Goal: Task Accomplishment & Management: Complete application form

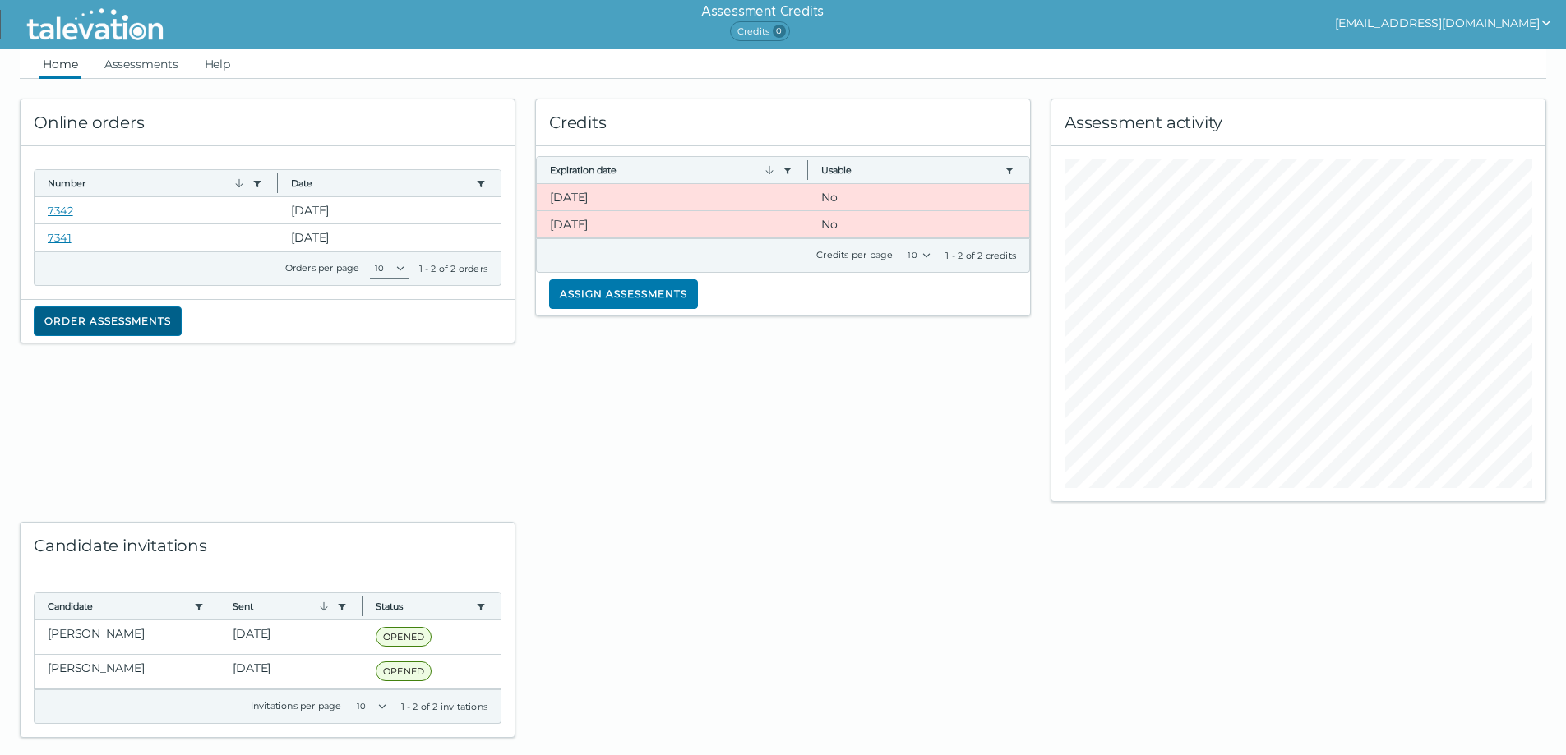
click at [153, 326] on button "Order assessments" at bounding box center [108, 322] width 148 height 30
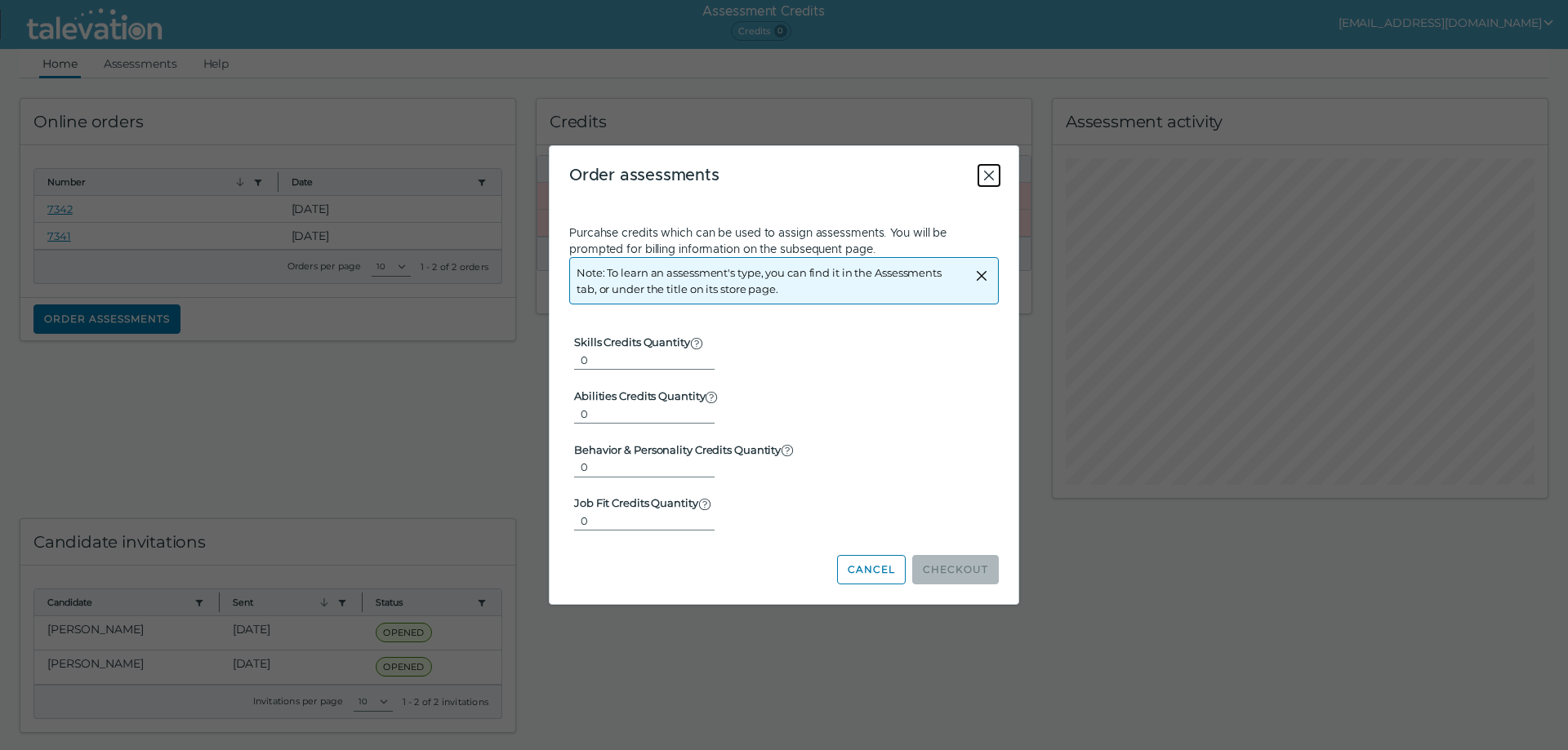
click at [992, 178] on icon "Close" at bounding box center [989, 176] width 10 height 10
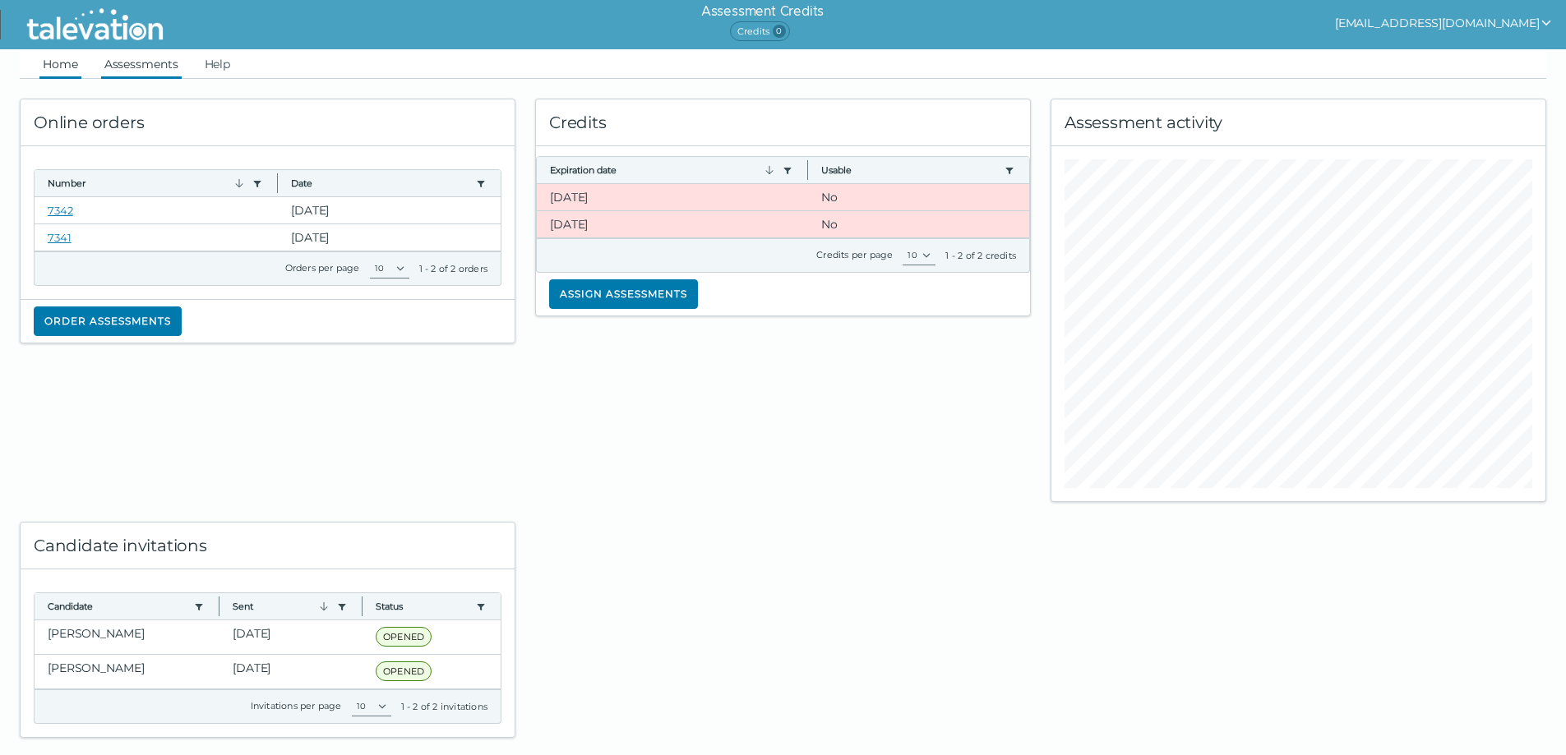
click at [153, 75] on link "Assessments" at bounding box center [141, 64] width 81 height 30
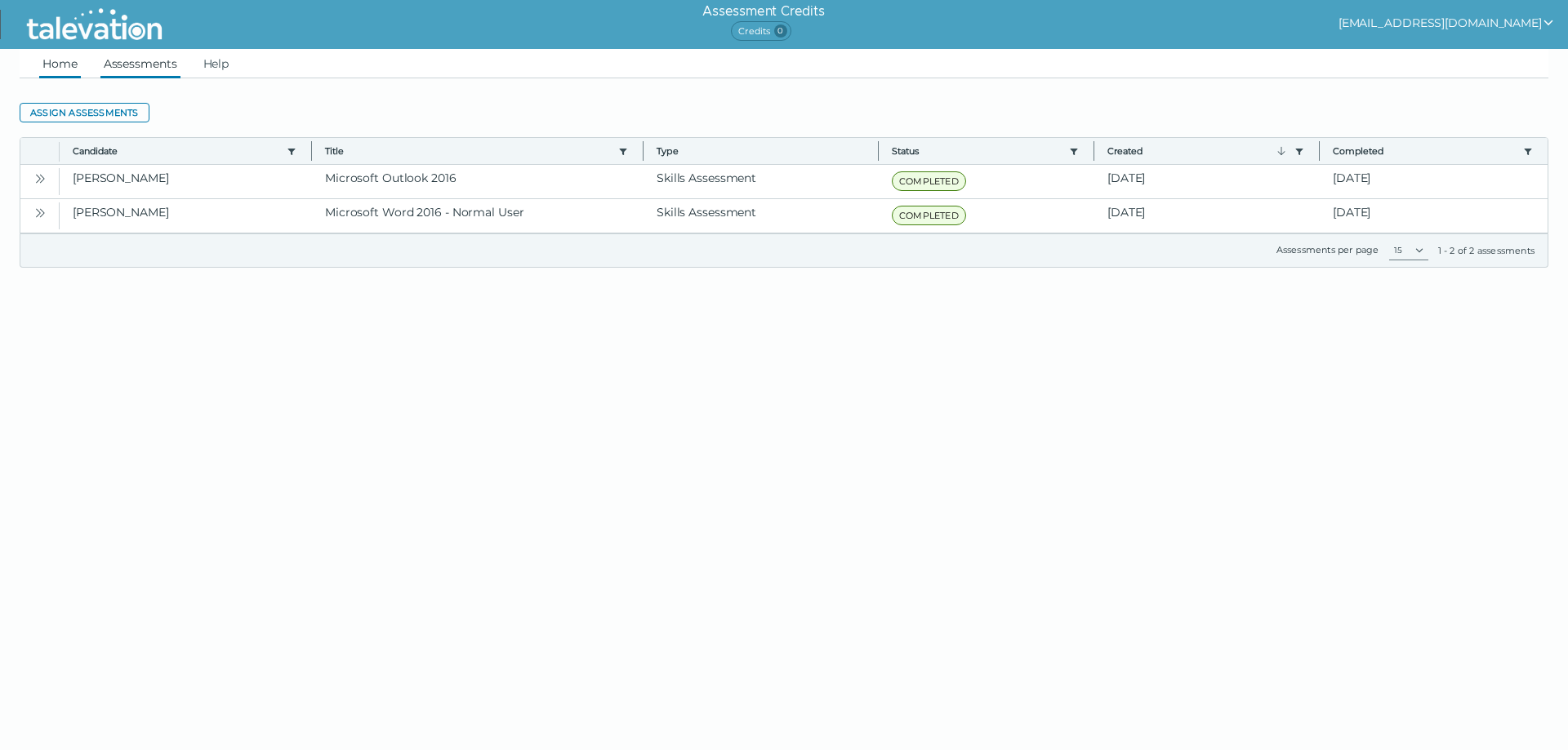
click at [80, 67] on link "Home" at bounding box center [60, 64] width 42 height 30
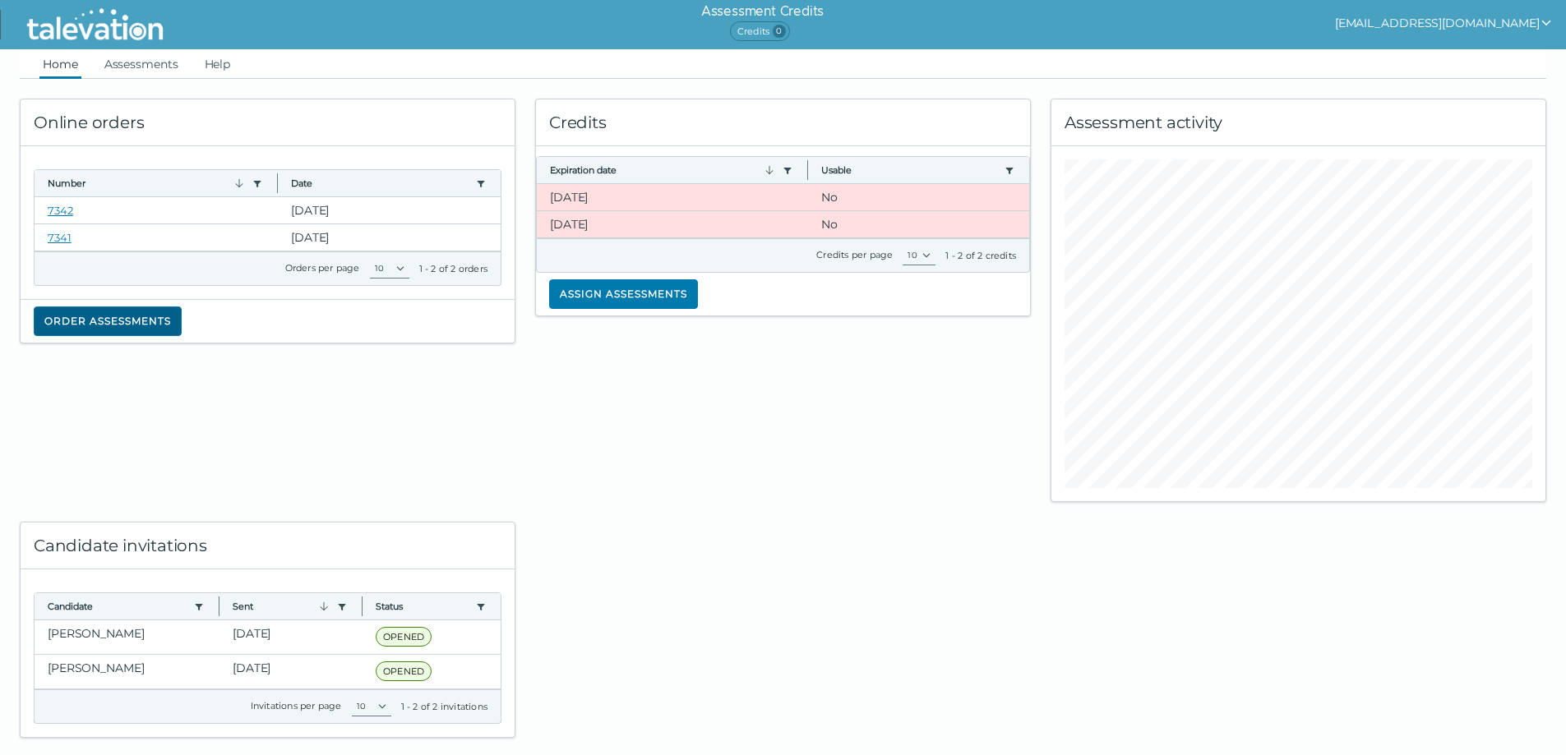
click at [71, 323] on button "Order assessments" at bounding box center [108, 322] width 148 height 30
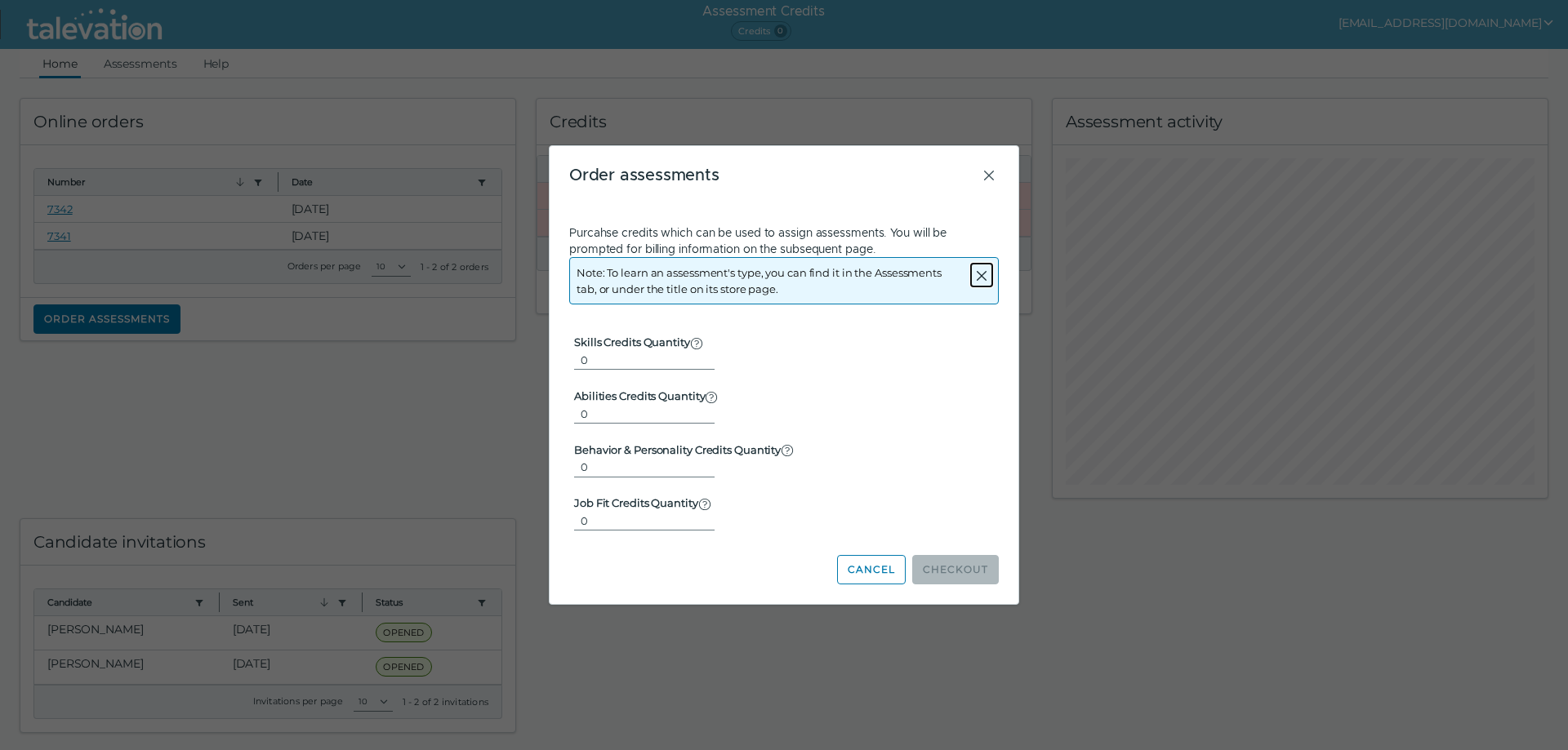
click at [984, 282] on icon "Close alert" at bounding box center [982, 276] width 20 height 20
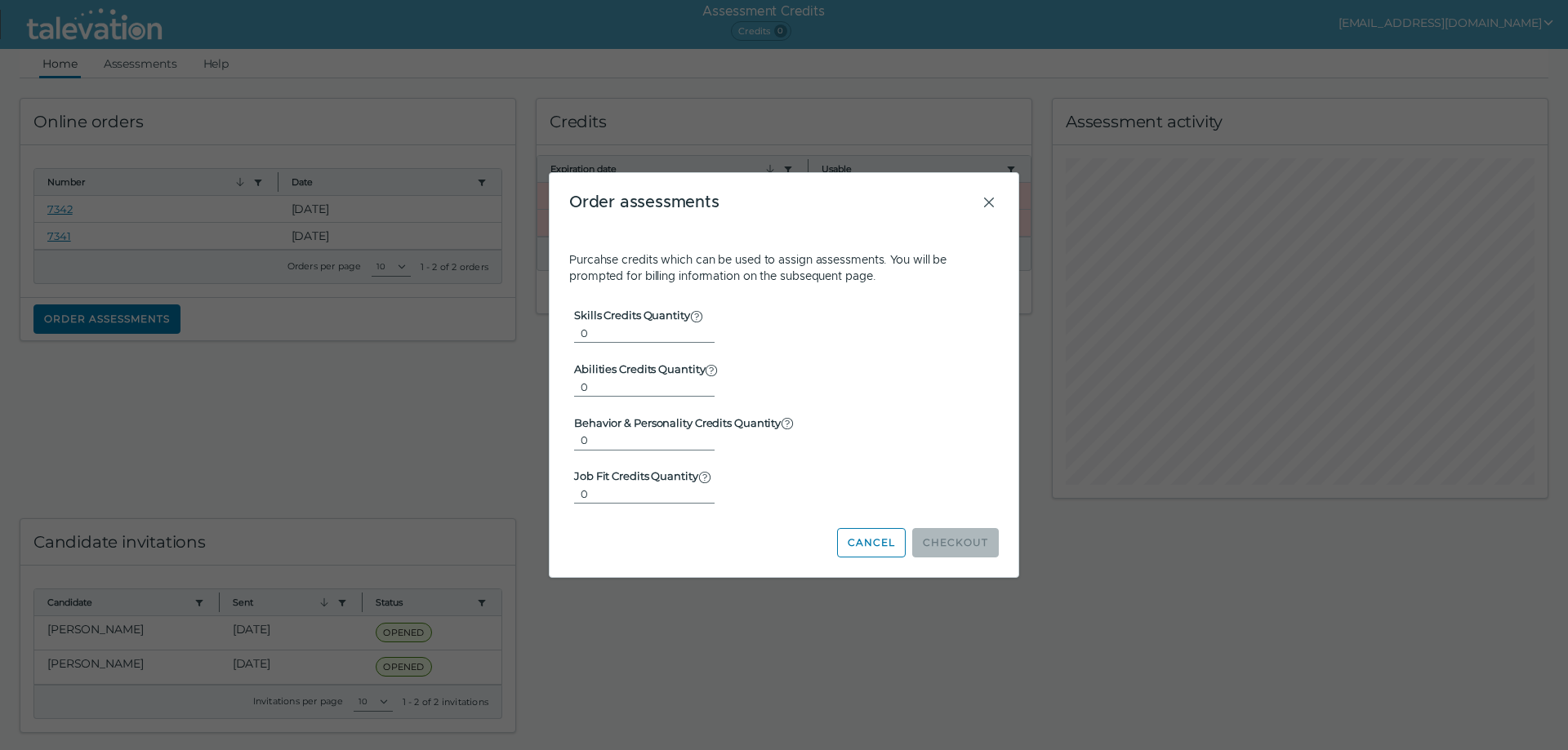
click at [984, 282] on p "Purcahse credits which can be used to assign assessments. You will be prompted …" at bounding box center [784, 267] width 429 height 33
click at [996, 209] on icon "Close" at bounding box center [989, 203] width 20 height 20
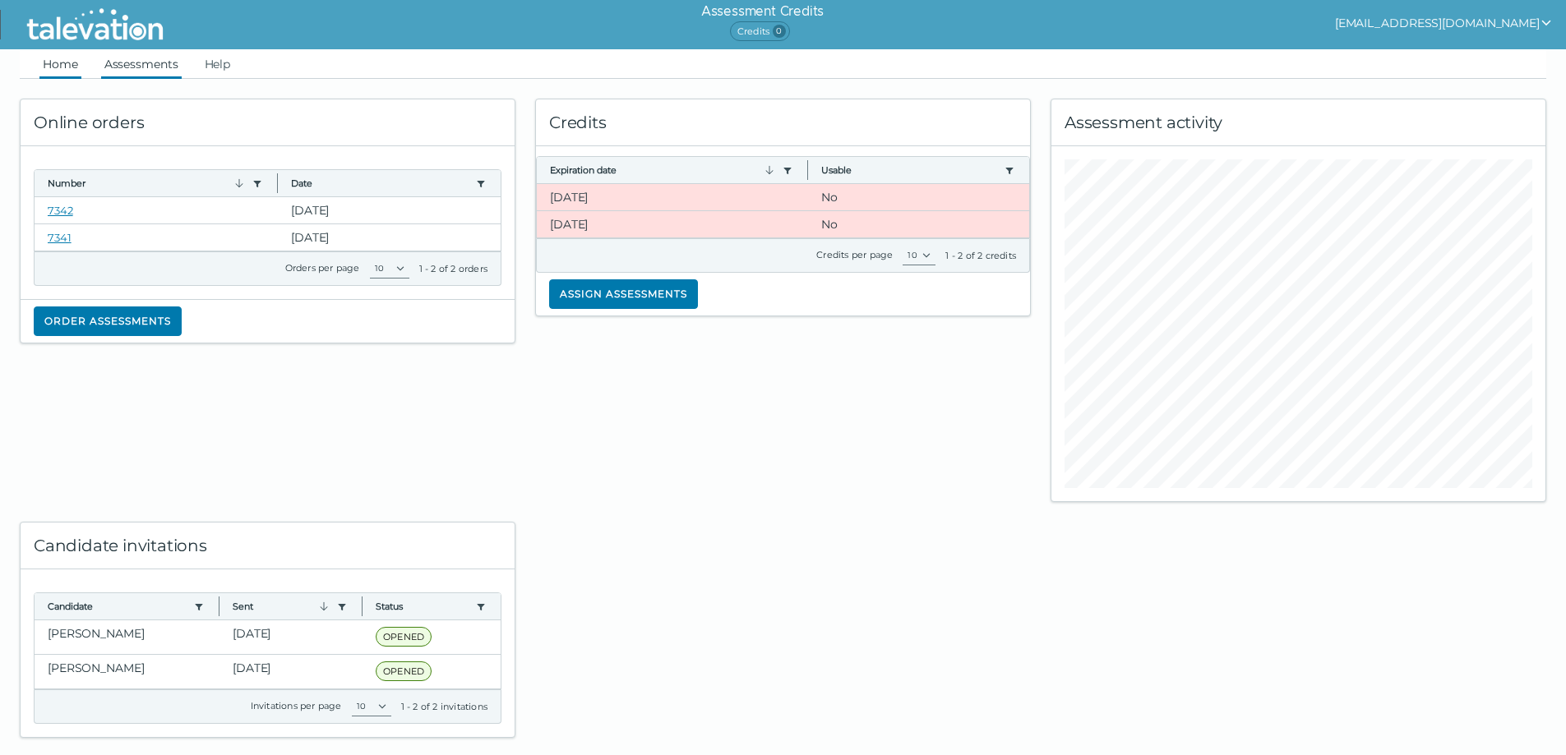
click at [154, 59] on link "Assessments" at bounding box center [141, 64] width 81 height 30
click at [1539, 36] on app-user-actions "amf324psu@gmail.com" at bounding box center [1450, 24] width 231 height 49
click at [1524, 27] on button "amf324psu@gmail.com" at bounding box center [1444, 23] width 218 height 20
click at [1269, 47] on div "Assessment Credits Credits 0 amf324psu@gmail.com Sign out" at bounding box center [878, 24] width 1376 height 49
click at [1156, 30] on div "Assessment Credits Credits 0 amf324psu@gmail.com" at bounding box center [878, 24] width 1376 height 49
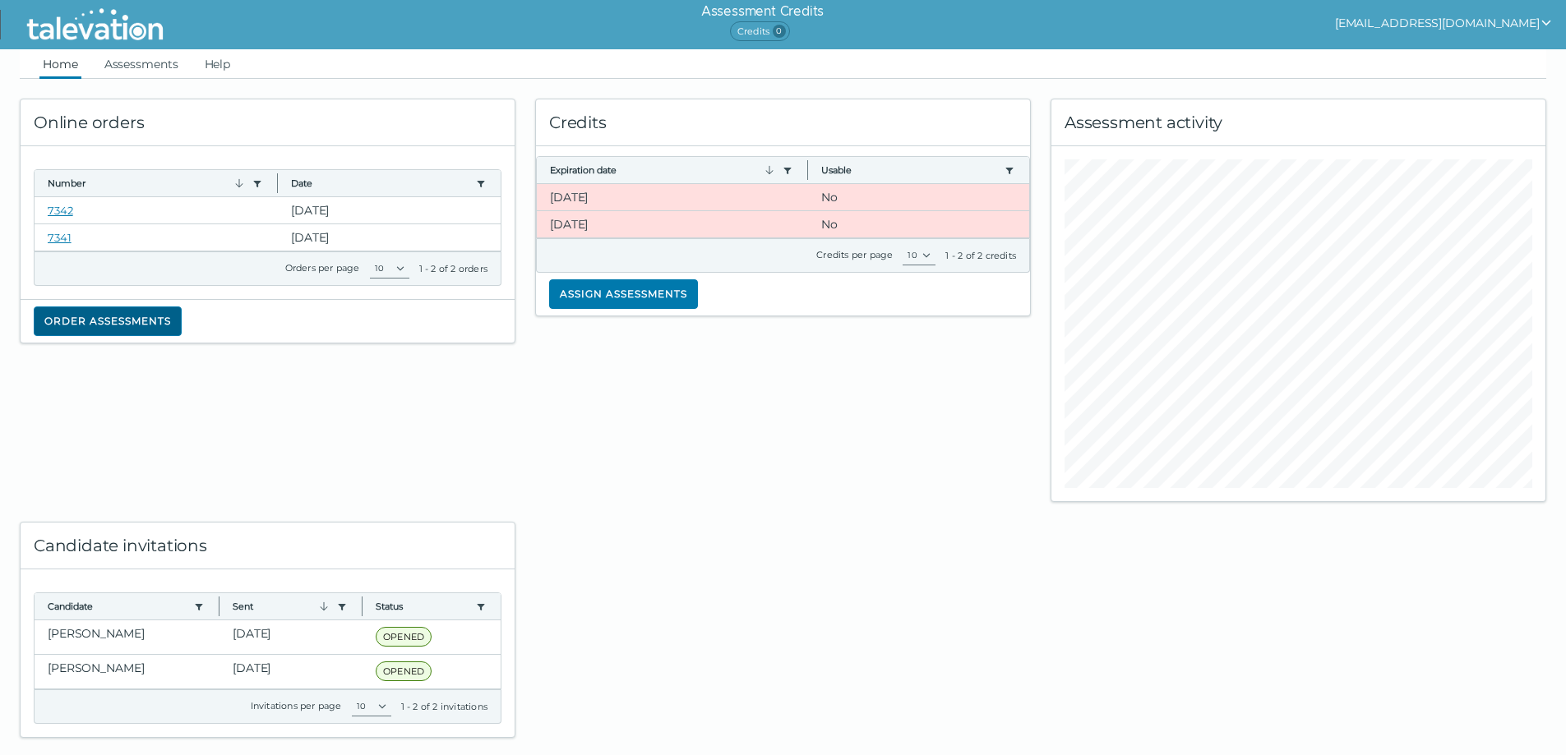
click at [162, 330] on button "Order assessments" at bounding box center [108, 322] width 148 height 30
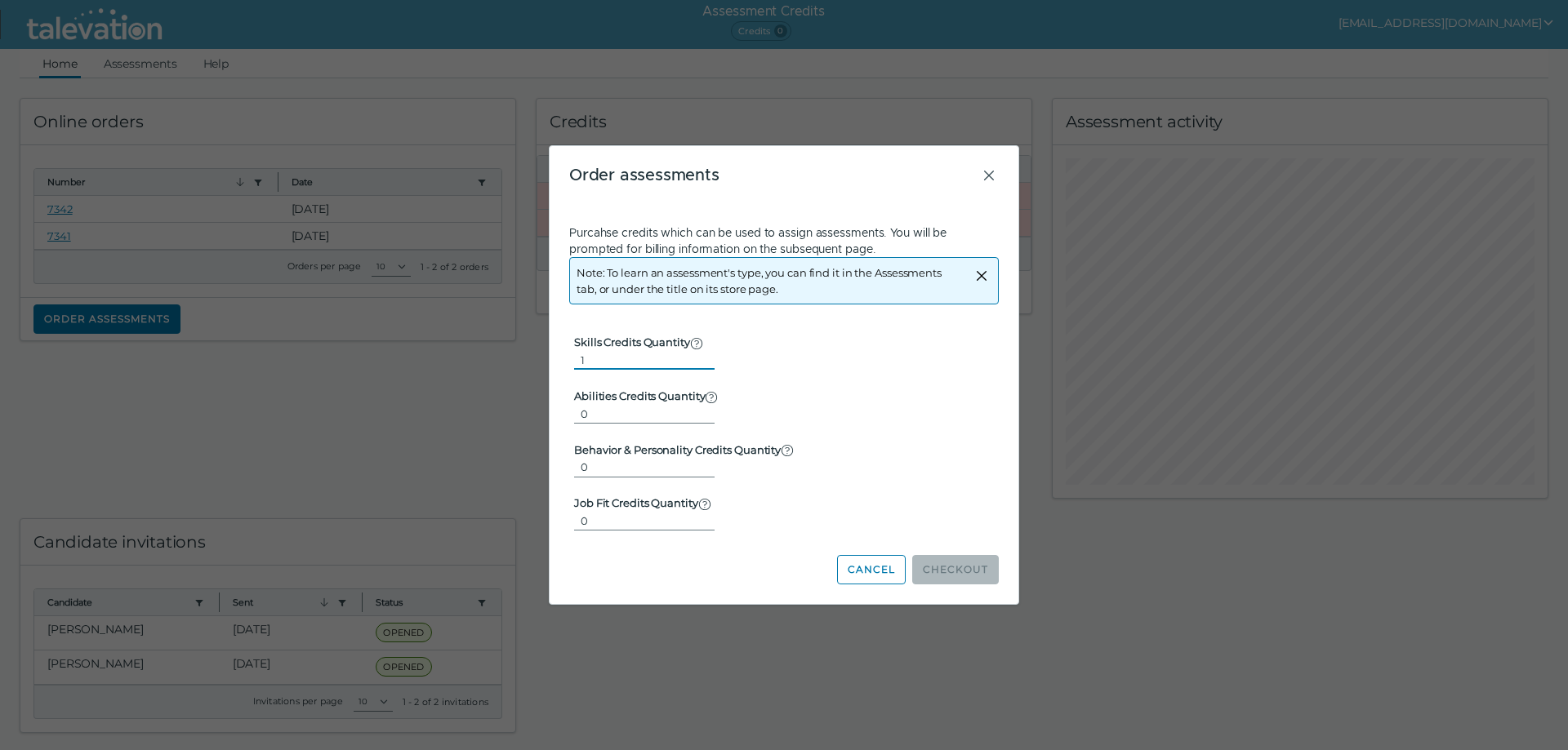
type input "1"
click at [696, 356] on input "1" at bounding box center [644, 361] width 140 height 20
click at [990, 170] on icon "Close" at bounding box center [989, 176] width 20 height 20
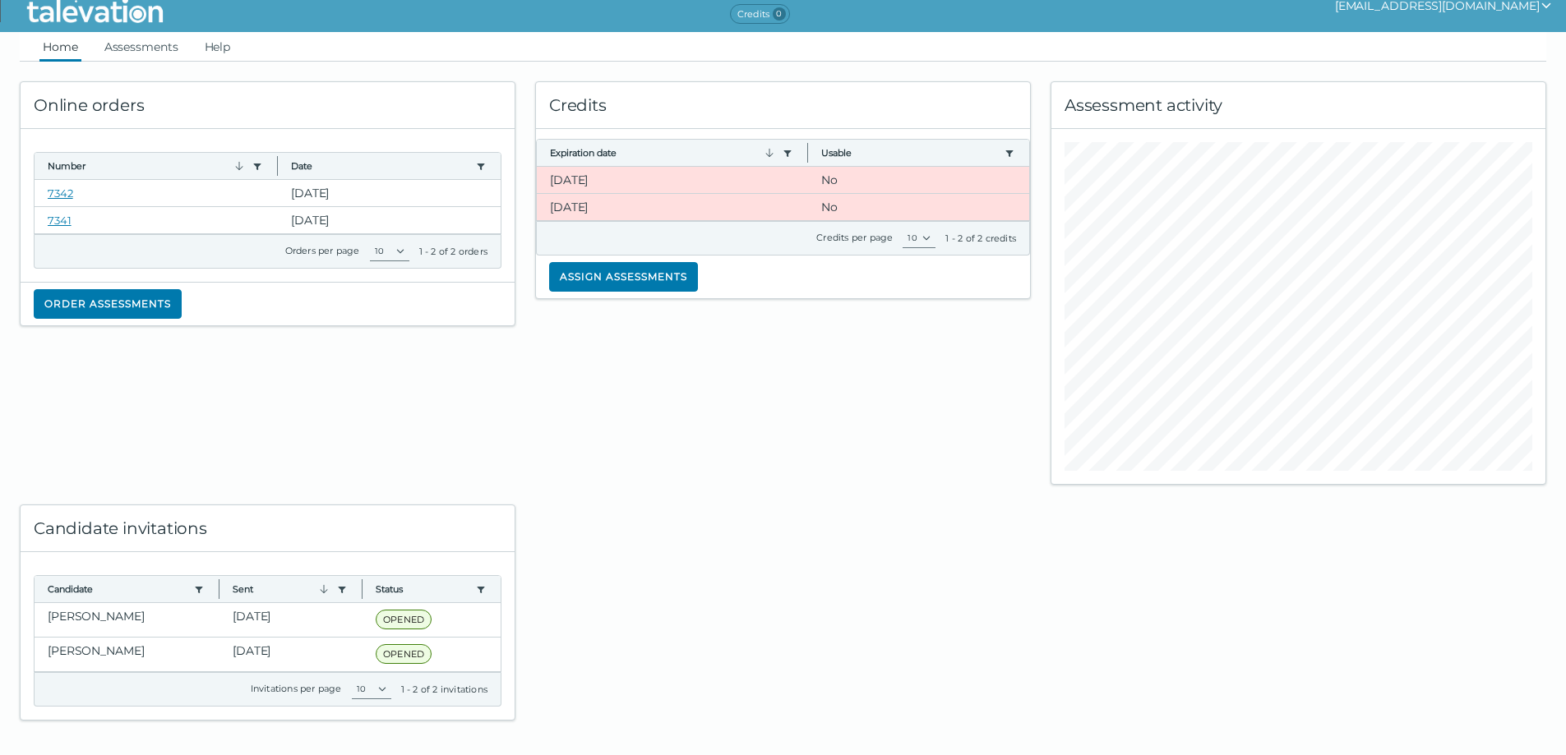
scroll to position [22, 0]
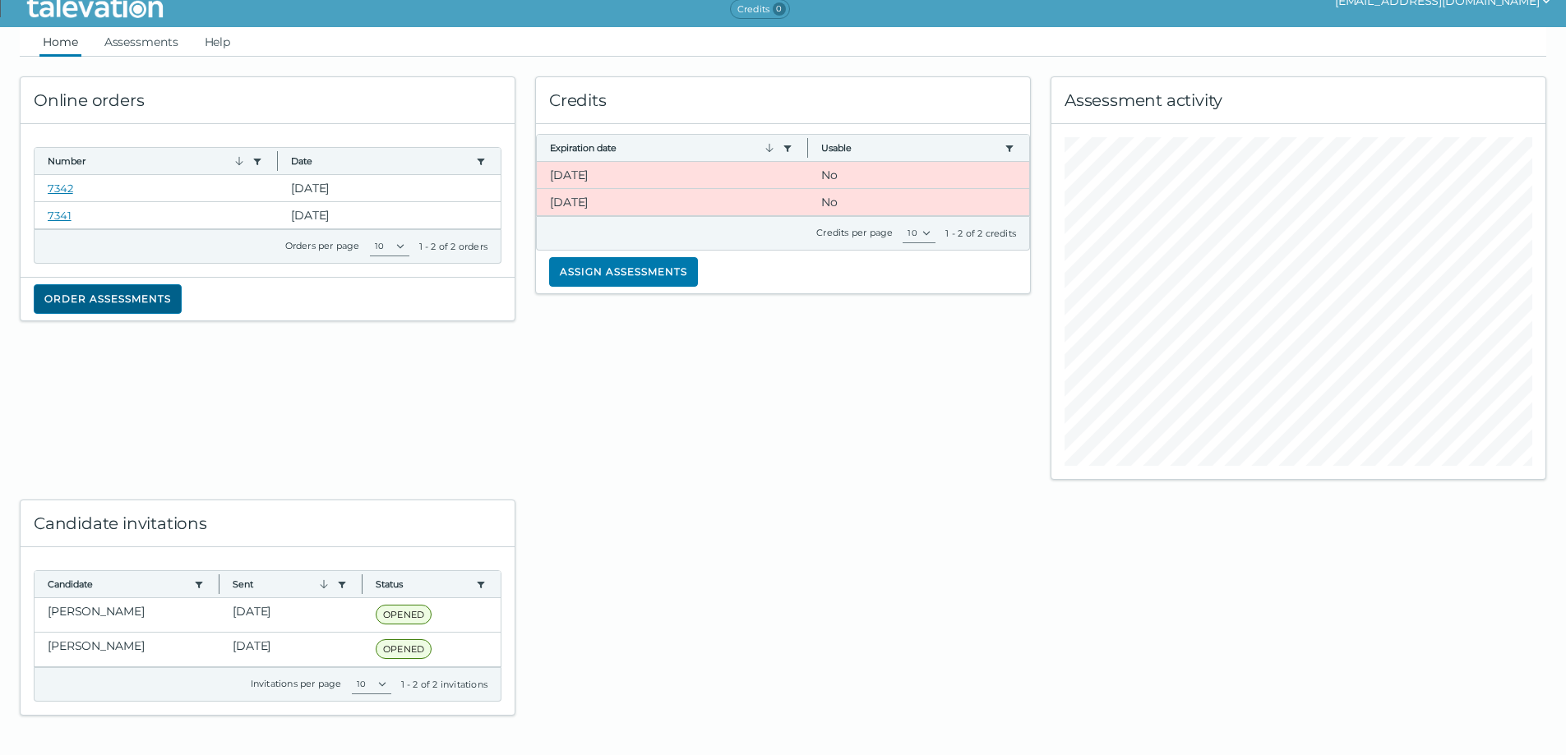
click at [138, 294] on button "Order assessments" at bounding box center [108, 299] width 148 height 30
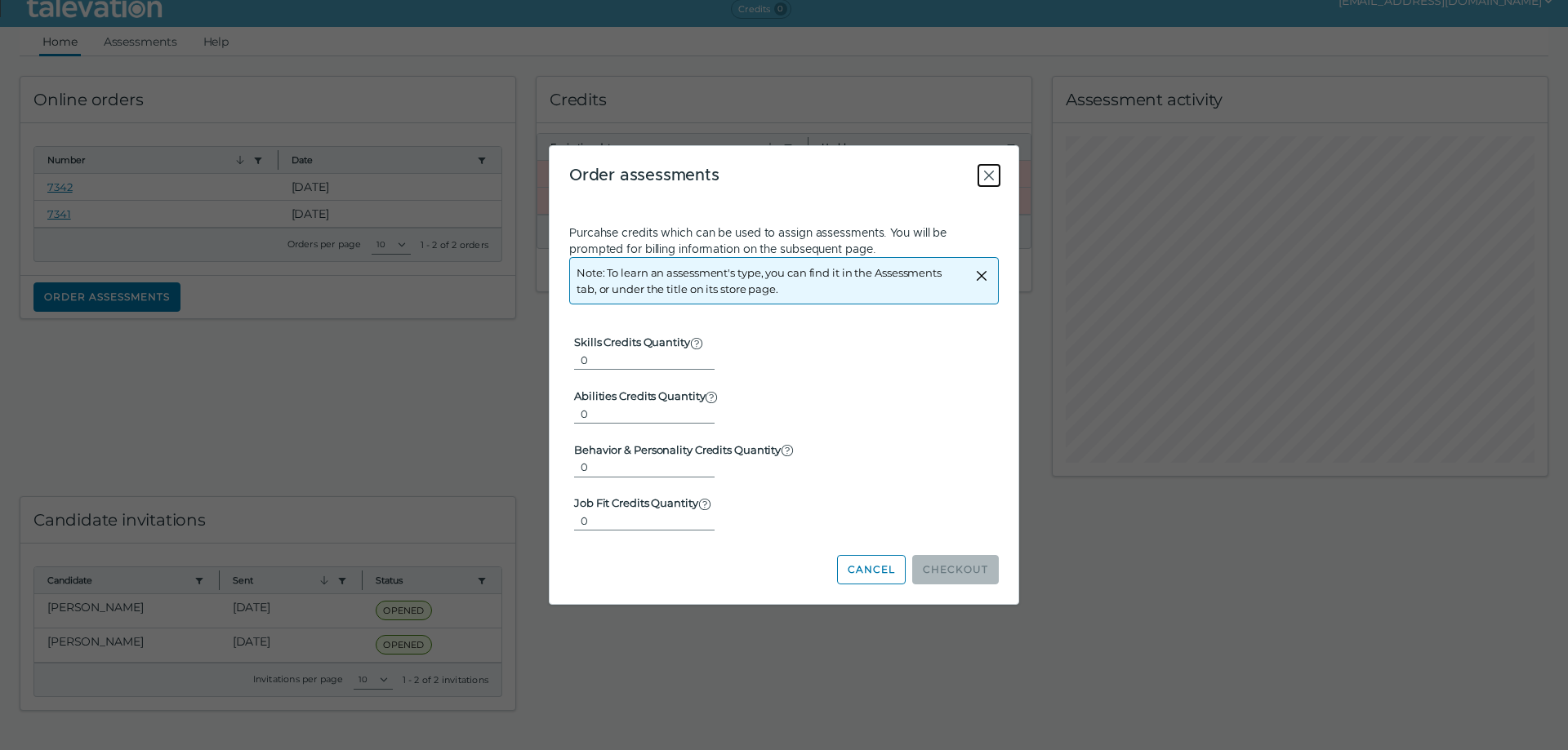
drag, startPoint x: 984, startPoint y: 173, endPoint x: 962, endPoint y: 175, distance: 22.1
click at [984, 174] on icon "Close" at bounding box center [989, 176] width 20 height 20
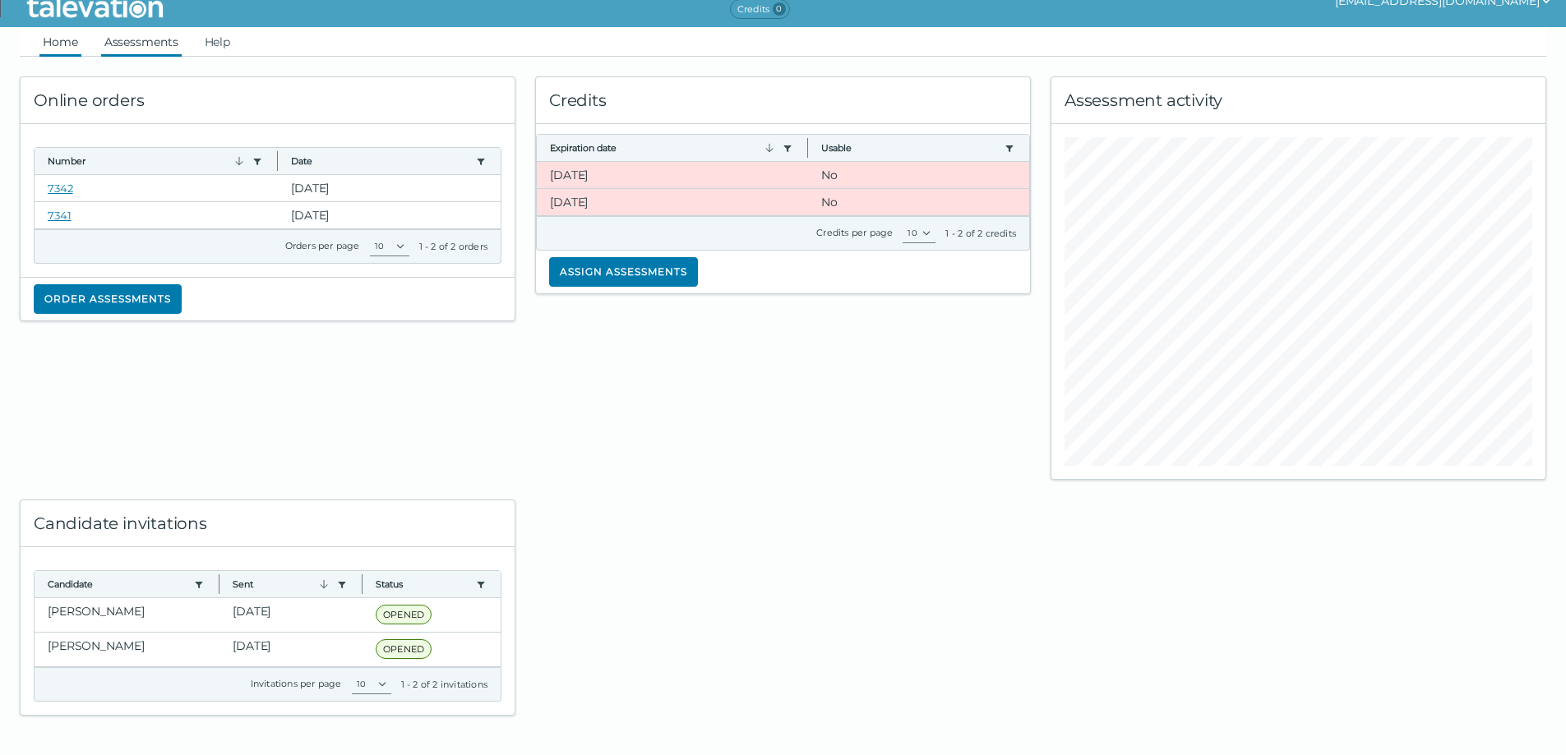
click at [155, 41] on link "Assessments" at bounding box center [141, 42] width 81 height 30
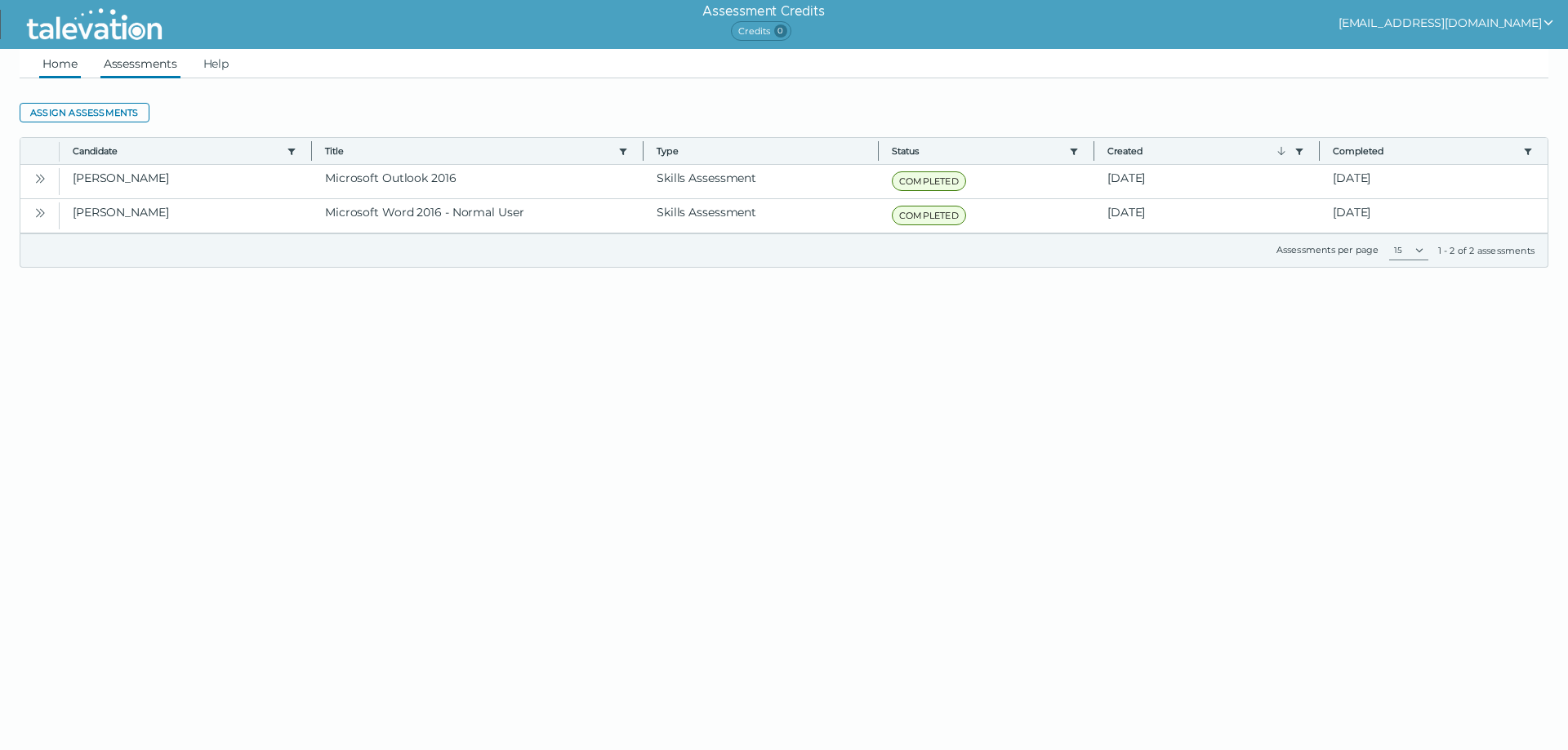
click at [66, 62] on link "Home" at bounding box center [60, 64] width 42 height 30
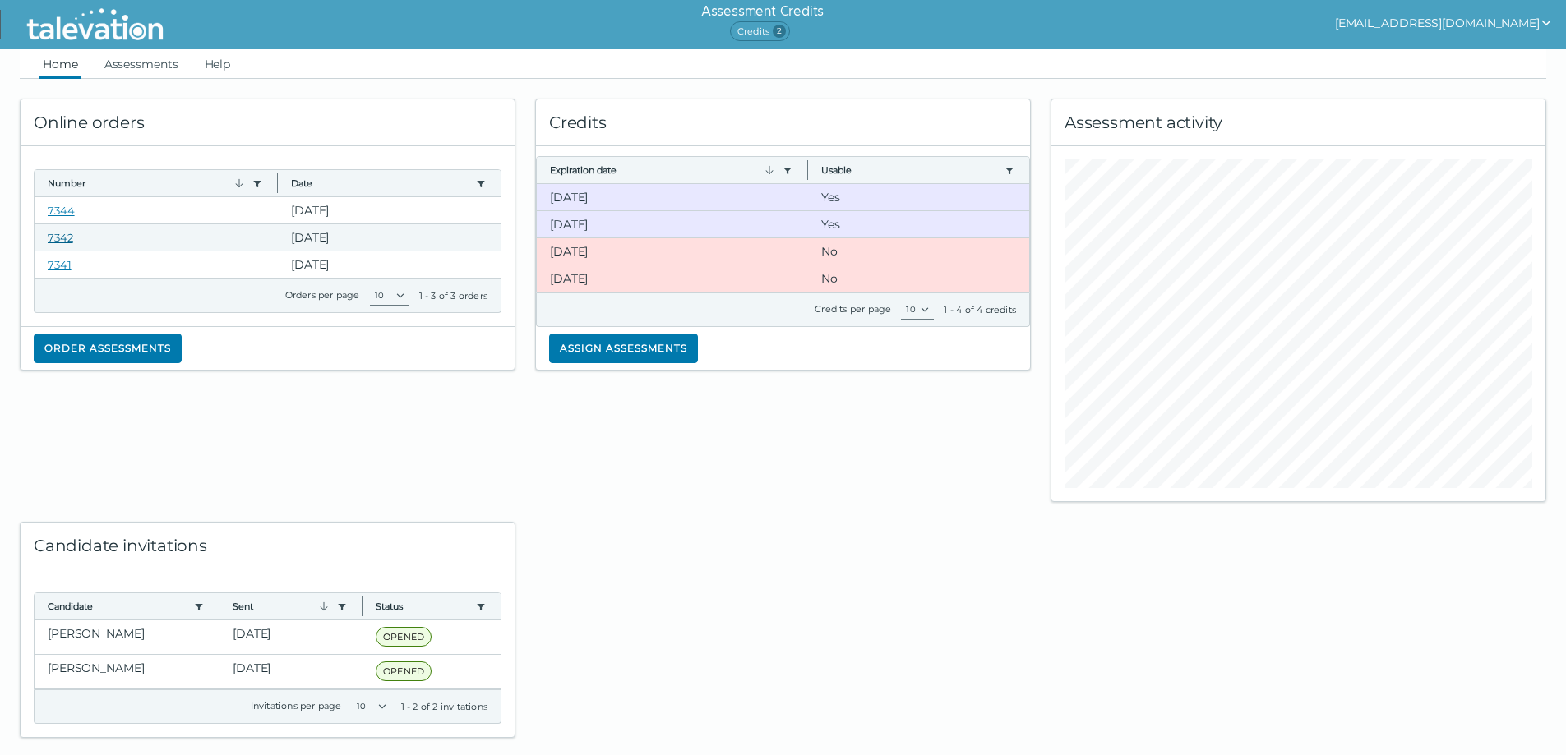
click at [72, 239] on link "7342" at bounding box center [60, 237] width 25 height 13
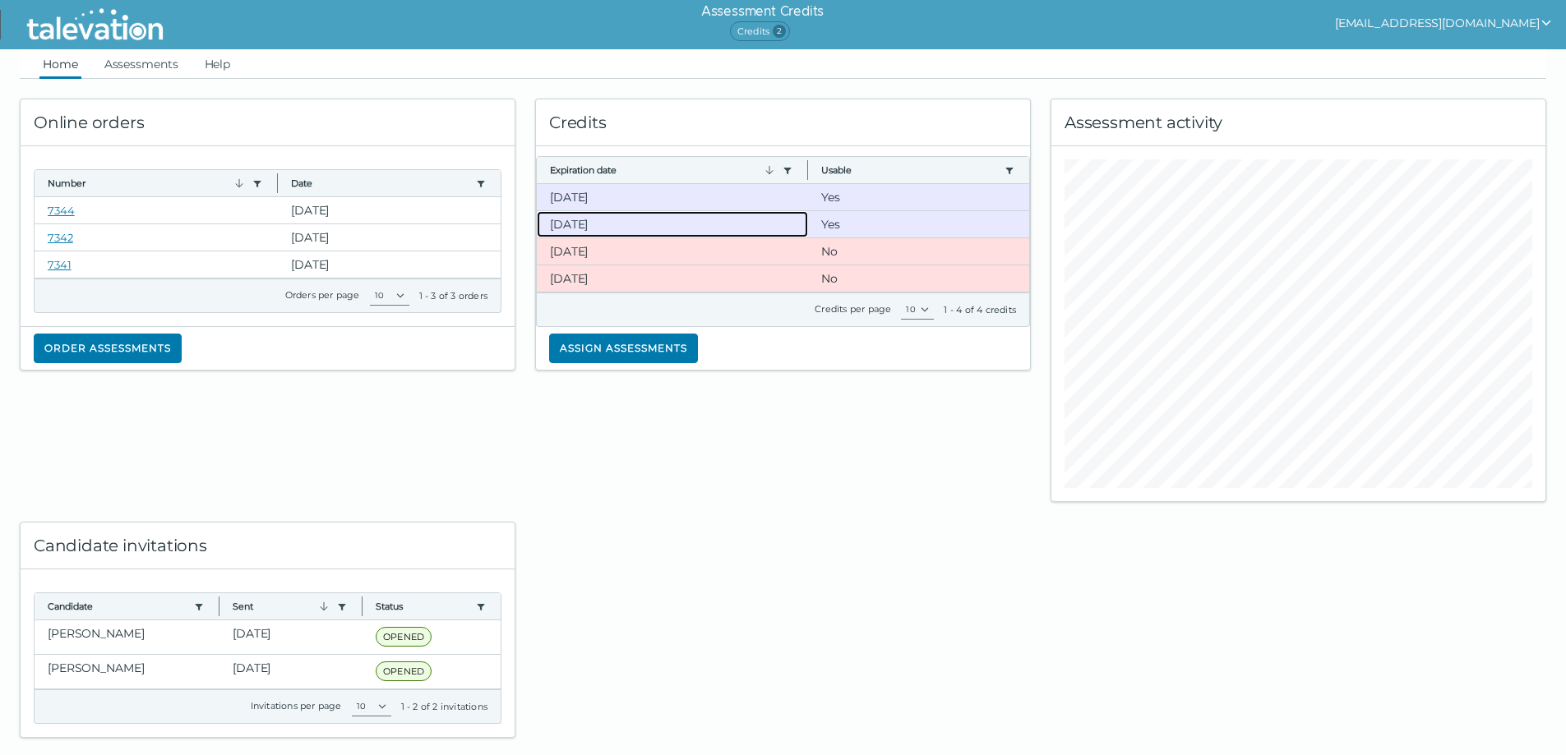
click at [591, 227] on clr-dg-cell "10-28-2025" at bounding box center [672, 224] width 271 height 26
click at [628, 390] on div "Credits Expiration date Use left or right key to resize the column Usable Use l…" at bounding box center [782, 290] width 515 height 423
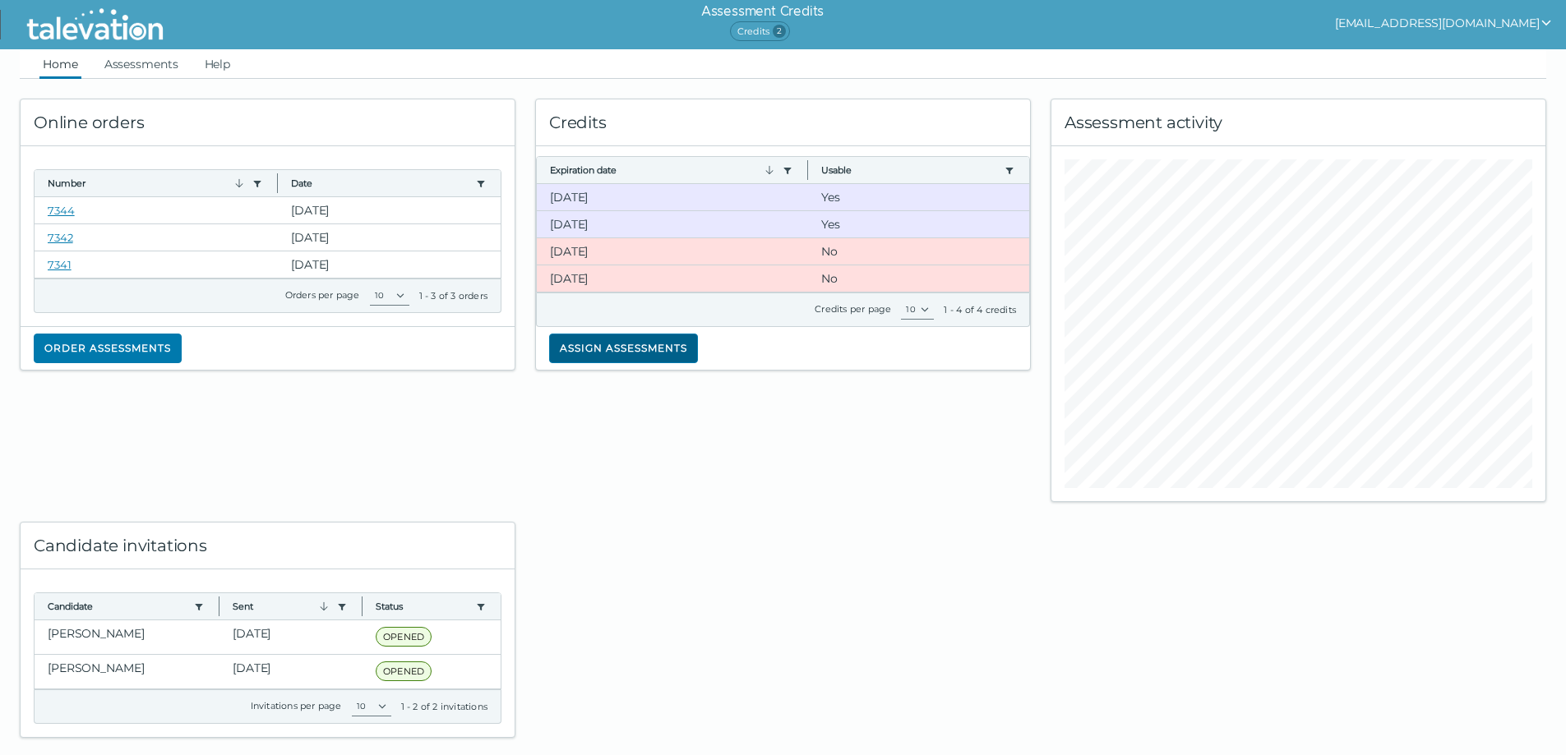
click at [607, 339] on button "Assign assessments" at bounding box center [623, 349] width 149 height 30
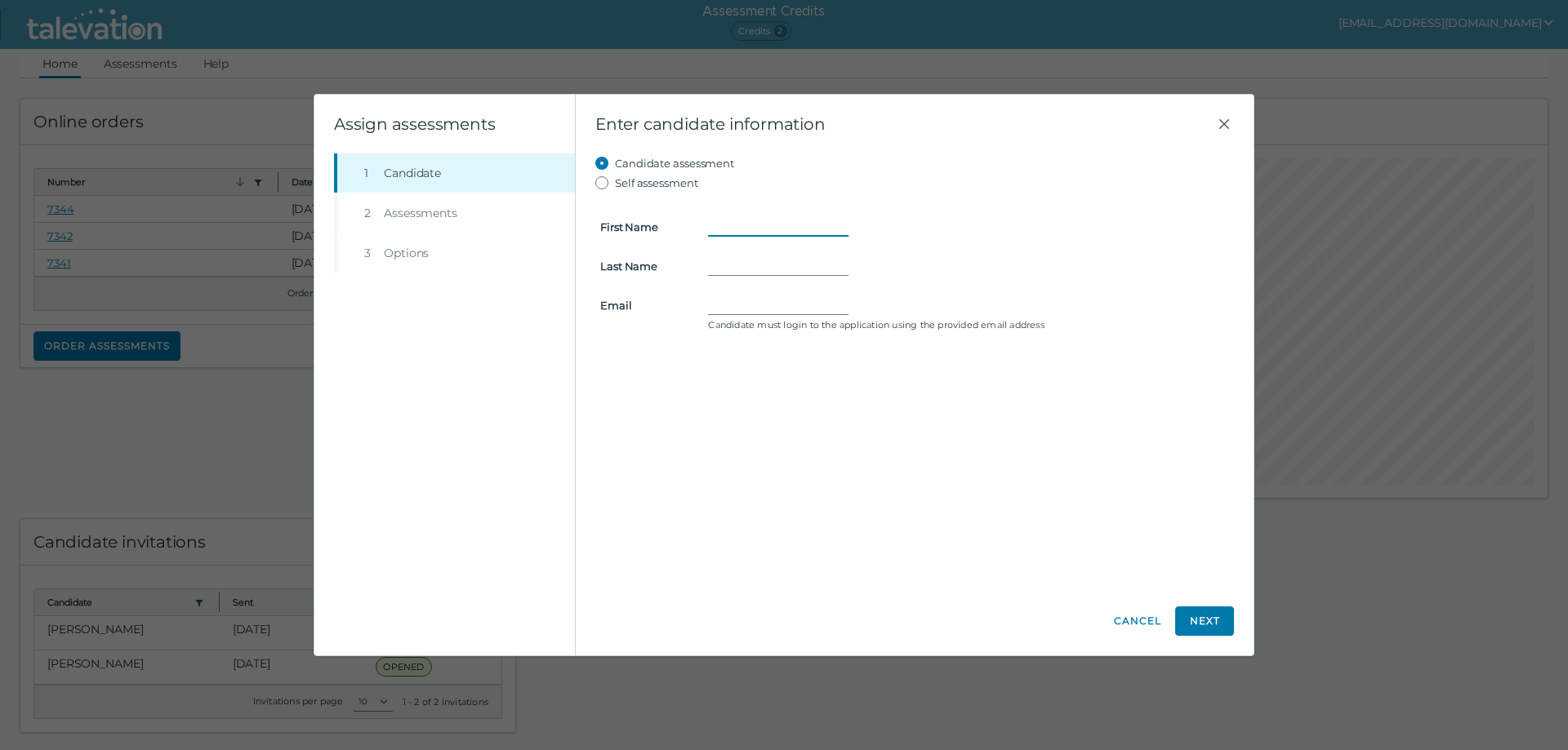
click at [717, 220] on input "First Name" at bounding box center [778, 227] width 140 height 20
type input "Bradie"
type input "FERNANDEZ"
click at [767, 296] on input "bradiefernandez02@gmail.com" at bounding box center [778, 306] width 140 height 20
click at [766, 296] on input "bradiefernandez02@gmail.com" at bounding box center [778, 306] width 140 height 20
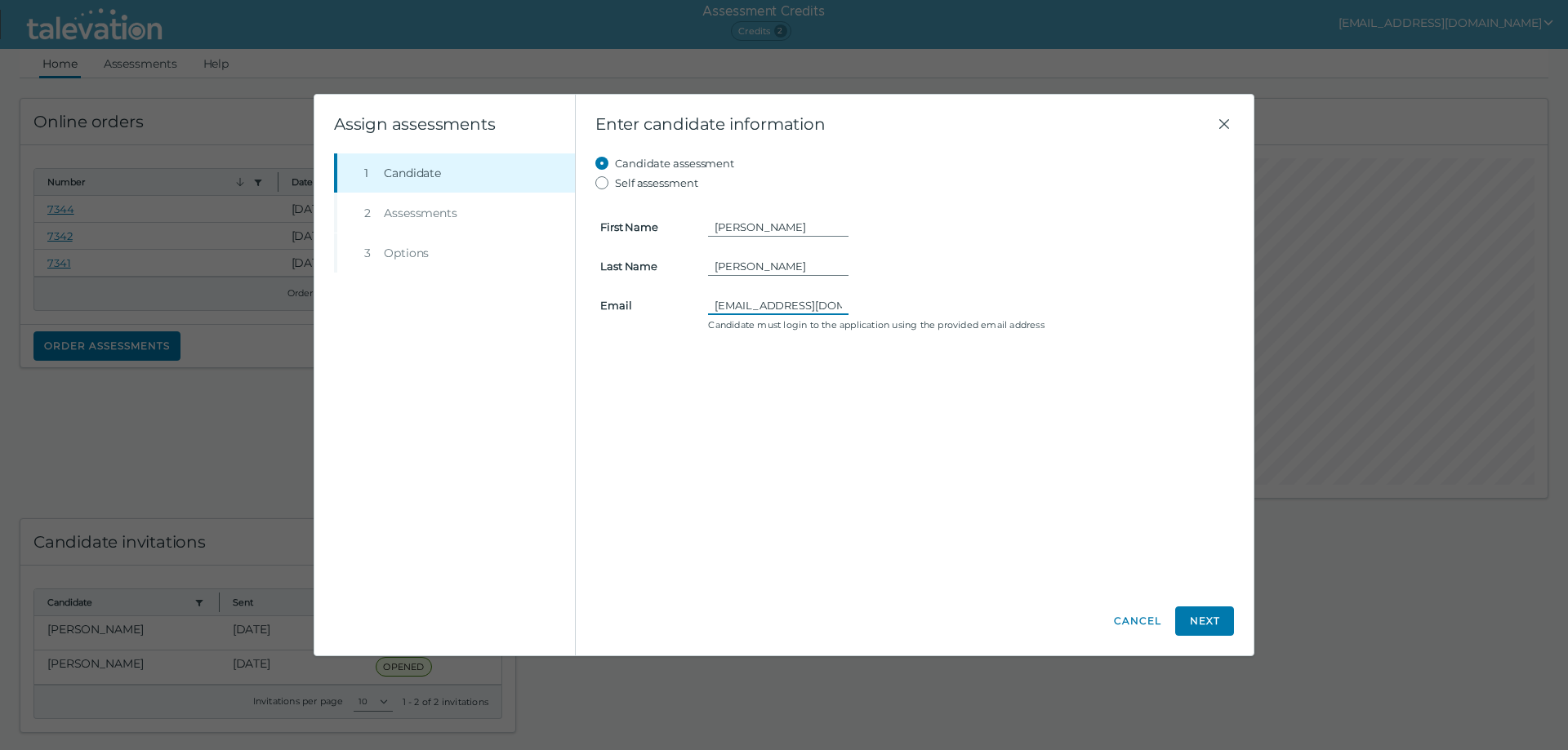
type input "amf324psu@gmail.com"
click at [1204, 616] on button "Next" at bounding box center [1204, 622] width 59 height 30
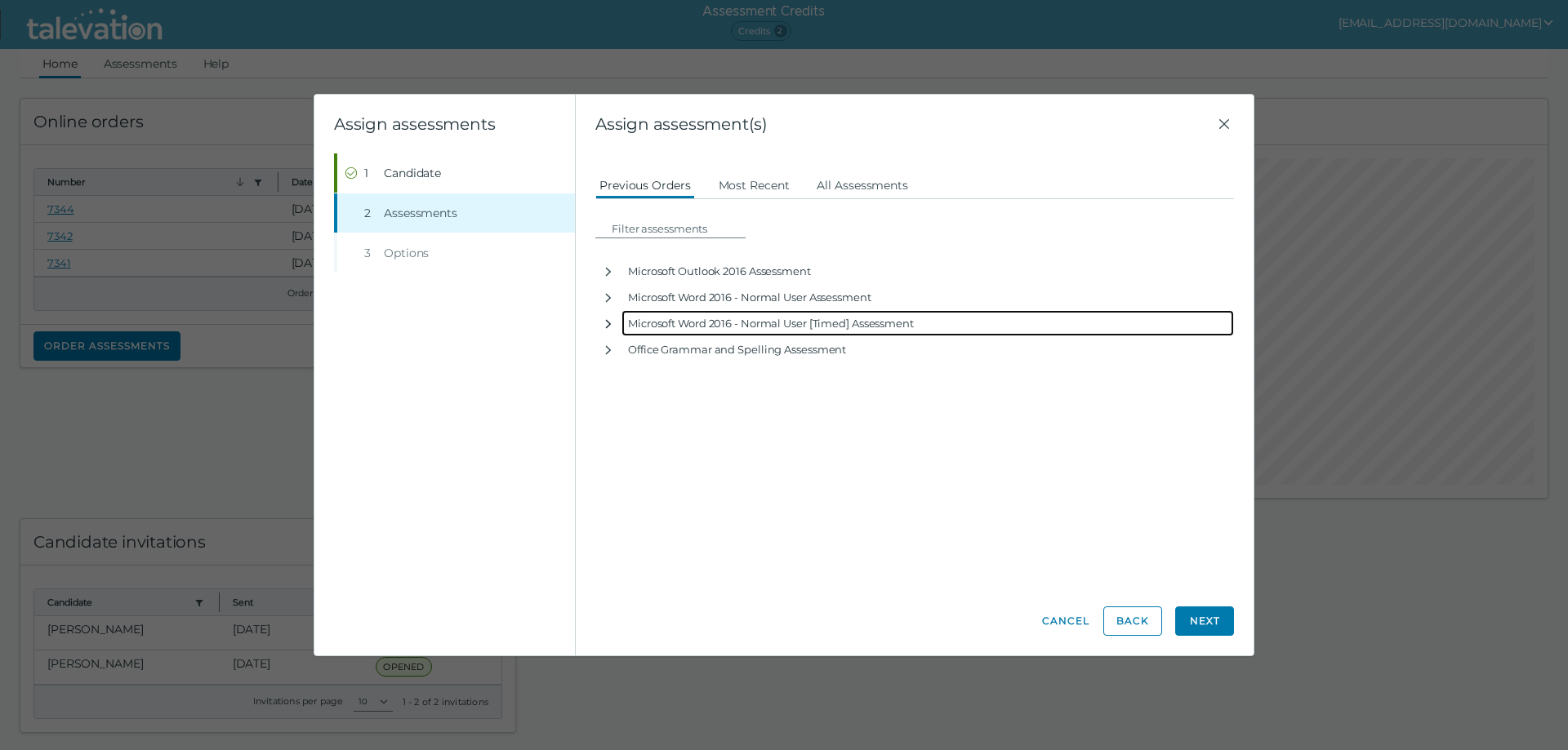
click at [612, 323] on icon "button" at bounding box center [608, 324] width 13 height 13
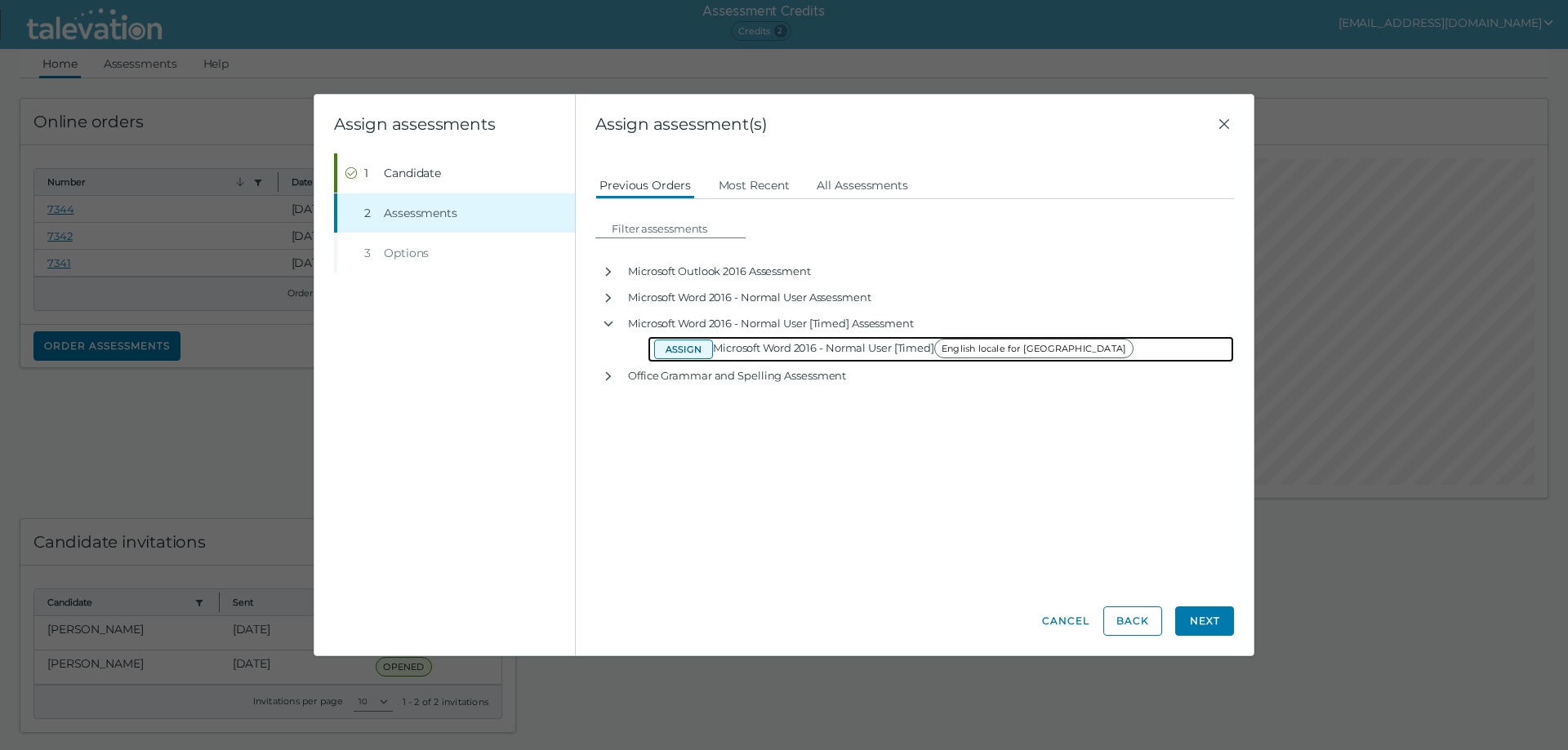
click at [686, 355] on button "Assign" at bounding box center [683, 350] width 59 height 20
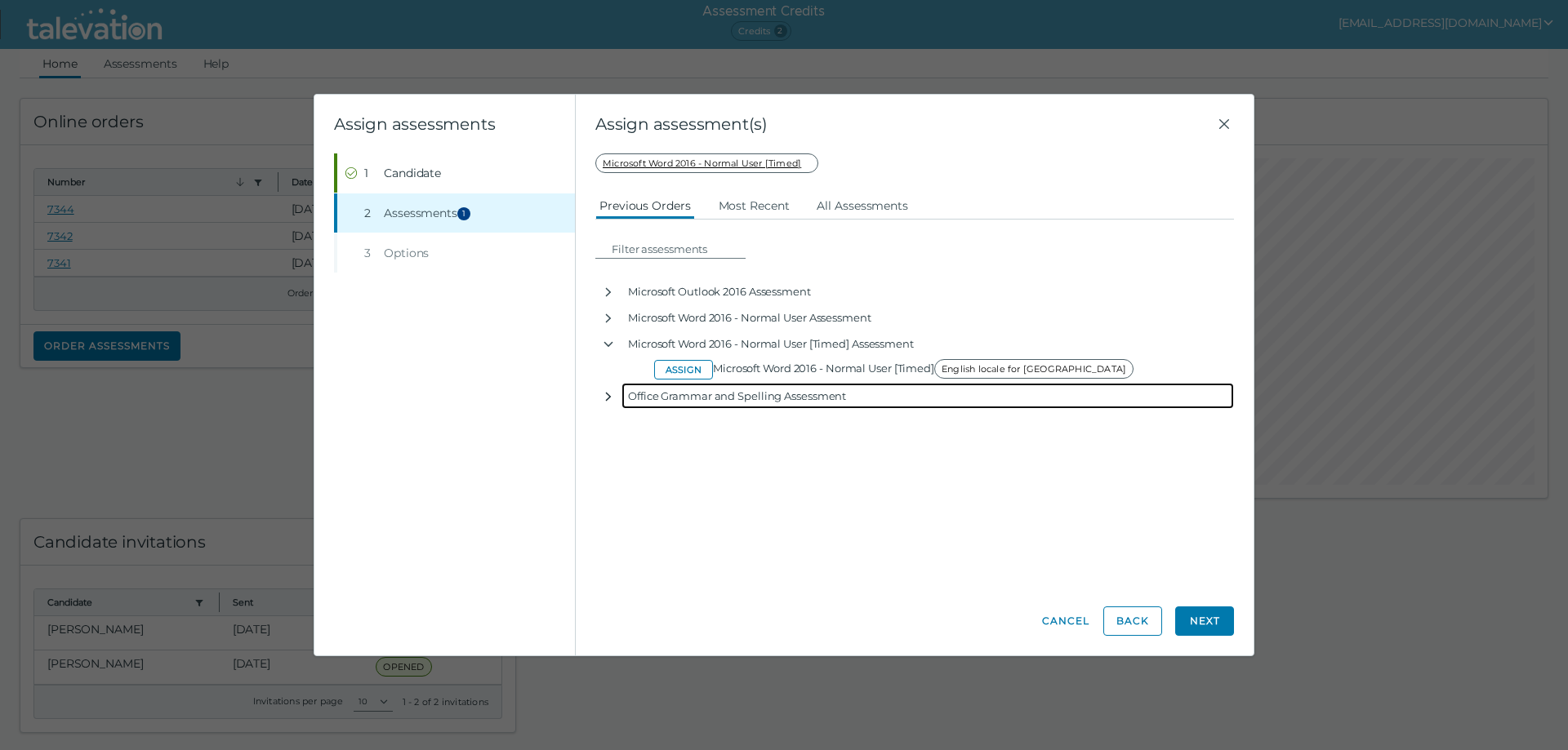
click at [606, 396] on icon "button" at bounding box center [608, 396] width 13 height 13
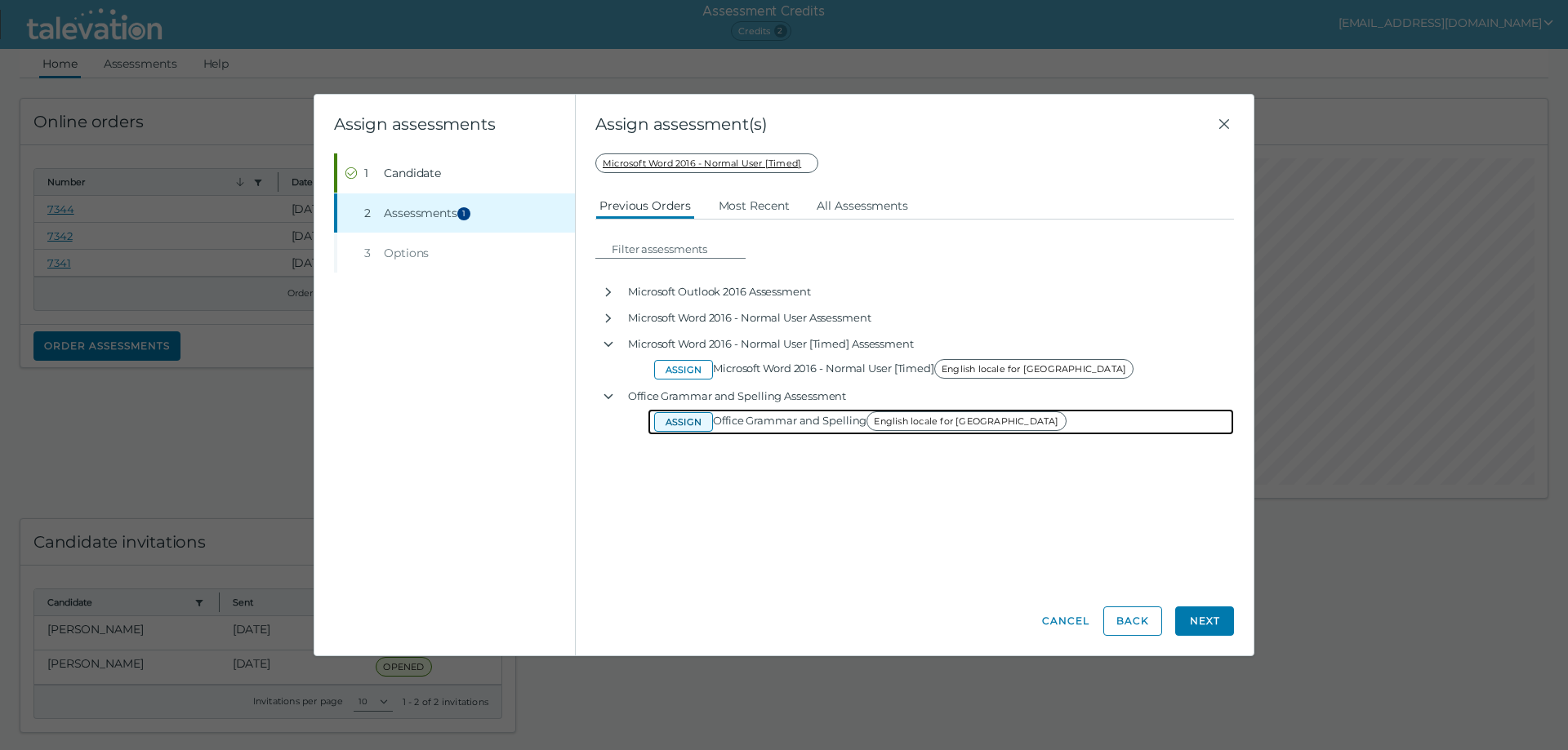
click at [685, 424] on button "Assign" at bounding box center [683, 422] width 59 height 20
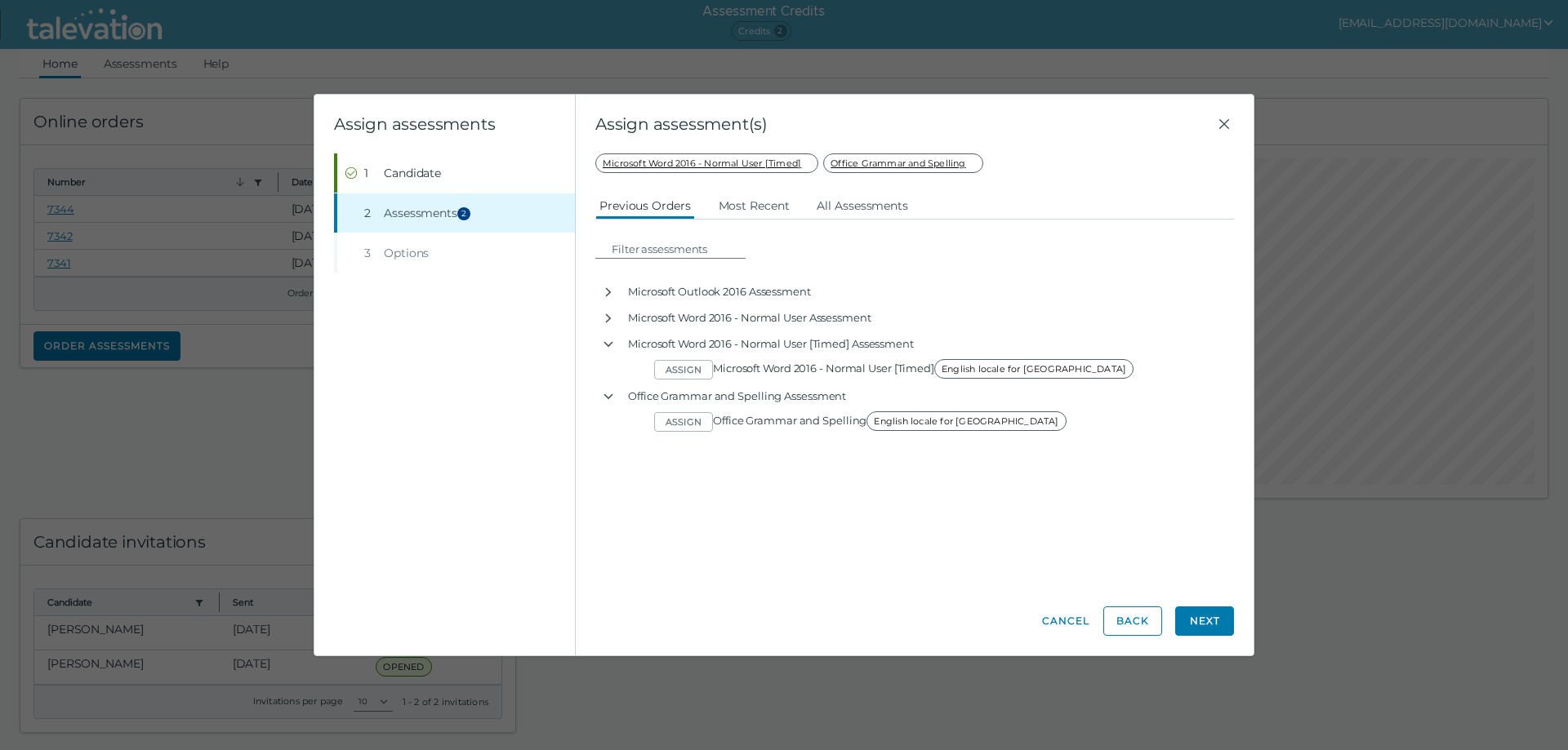
click at [689, 461] on div "Candidate assessment Self assessment First Name Bradie Last Name FERNANDEZ Emai…" at bounding box center [914, 371] width 639 height 433
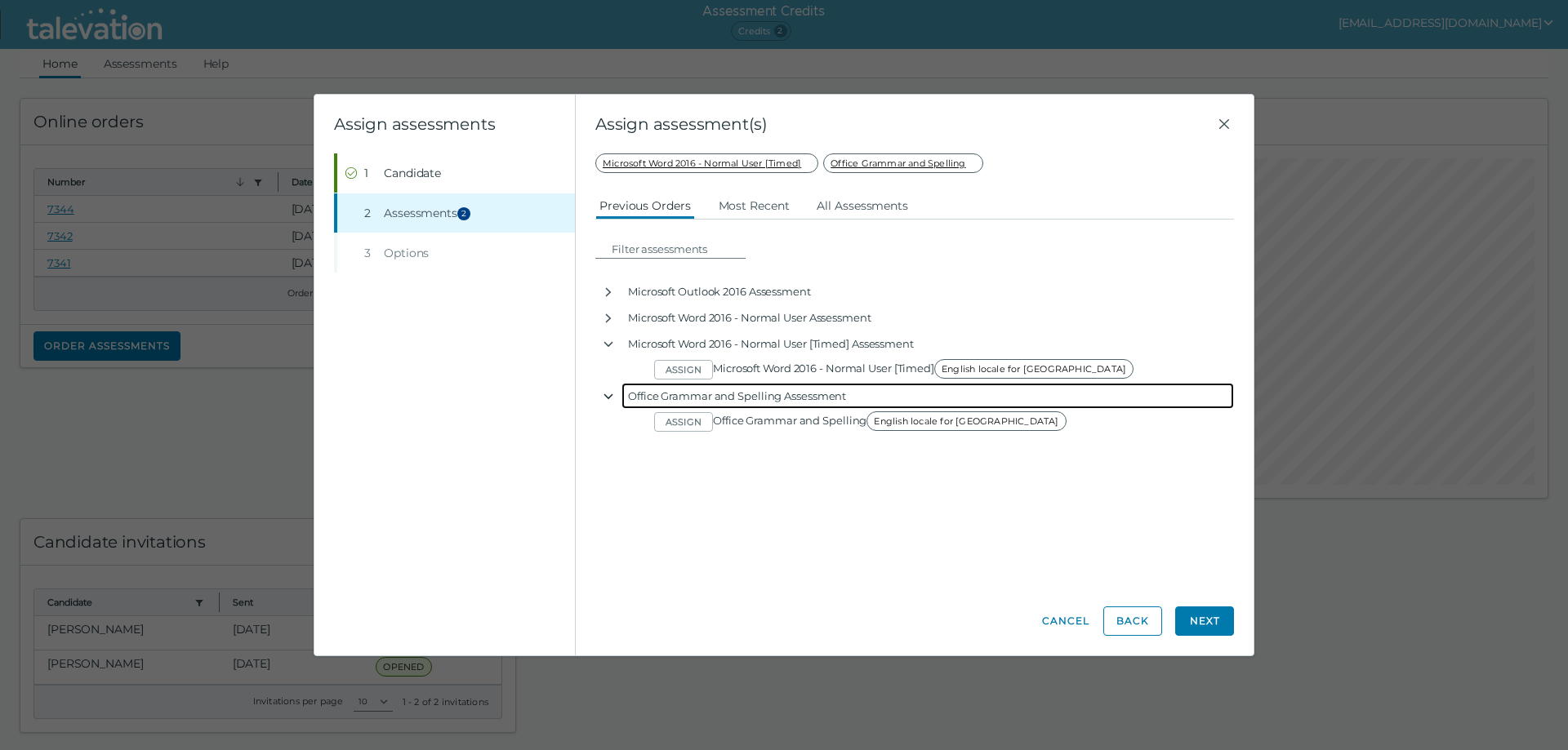
click at [611, 400] on icon "button" at bounding box center [608, 396] width 13 height 13
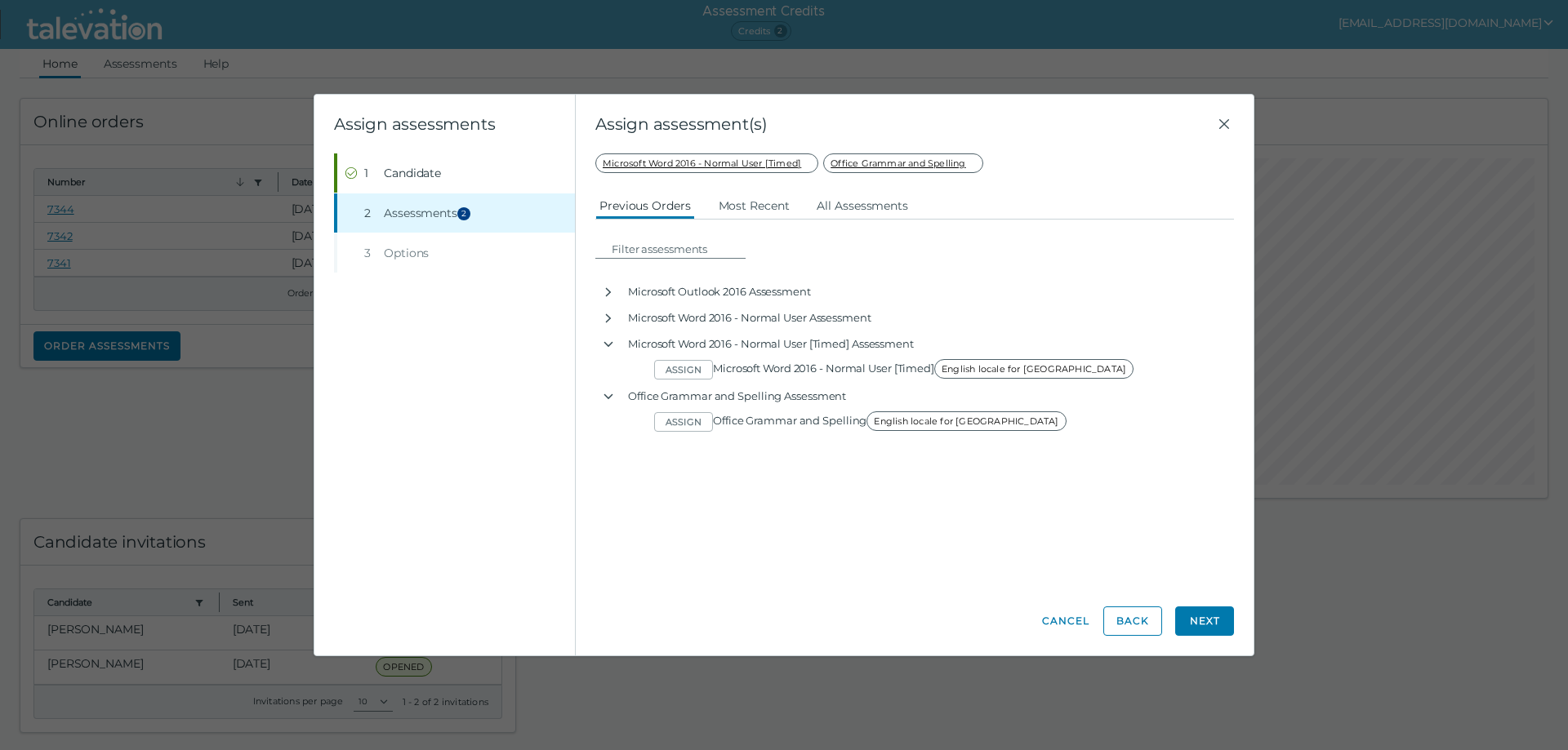
click at [688, 461] on div "Candidate assessment Self assessment First Name Bradie Last Name FERNANDEZ Emai…" at bounding box center [914, 371] width 639 height 433
click at [1196, 620] on button "Next" at bounding box center [1204, 622] width 59 height 30
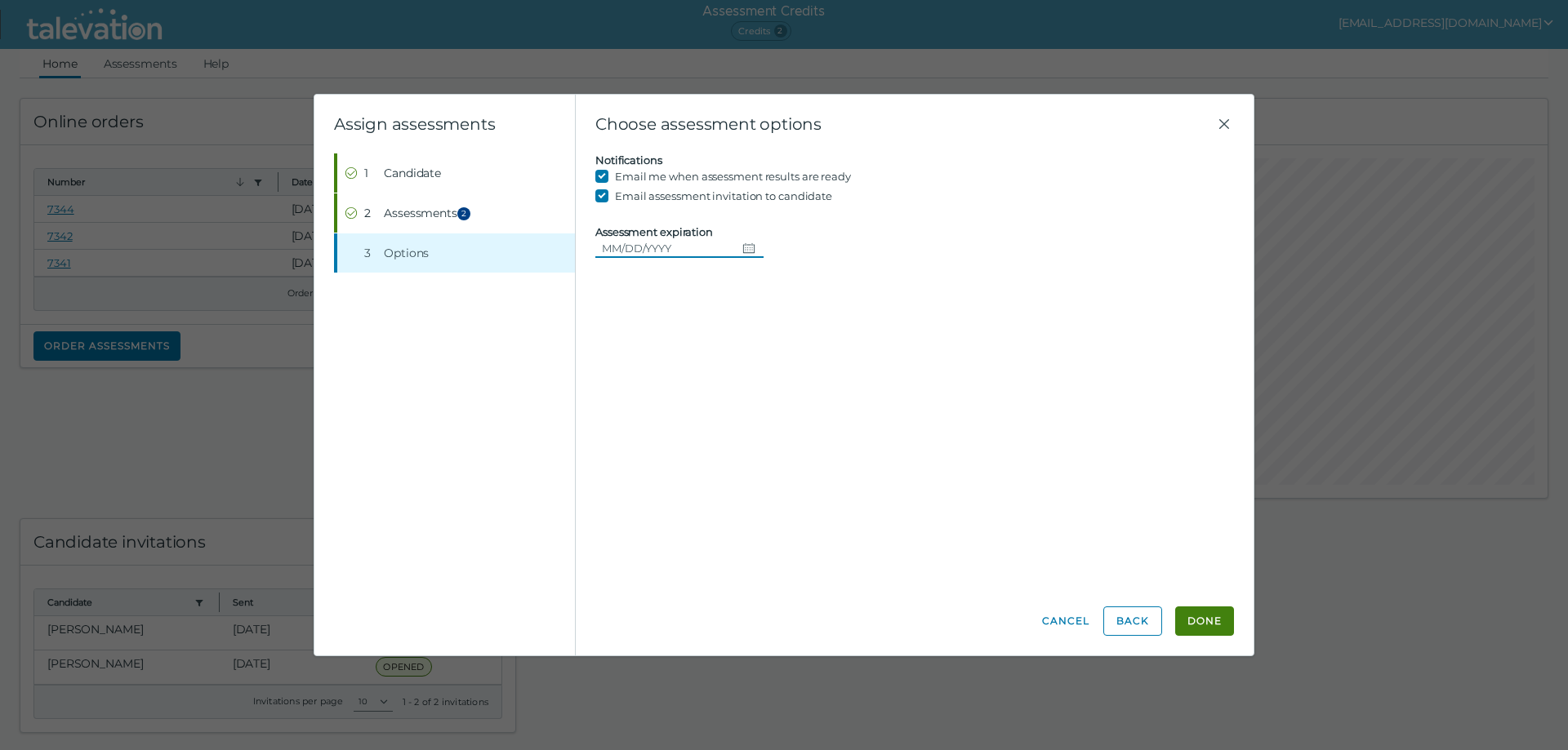
click at [743, 249] on icon "Choose date" at bounding box center [749, 248] width 12 height 10
click at [792, 296] on button "Next month" at bounding box center [801, 292] width 30 height 30
click at [747, 382] on button "11" at bounding box center [742, 382] width 30 height 30
type input "09/11/2025"
click at [1210, 620] on button "Done" at bounding box center [1204, 622] width 59 height 30
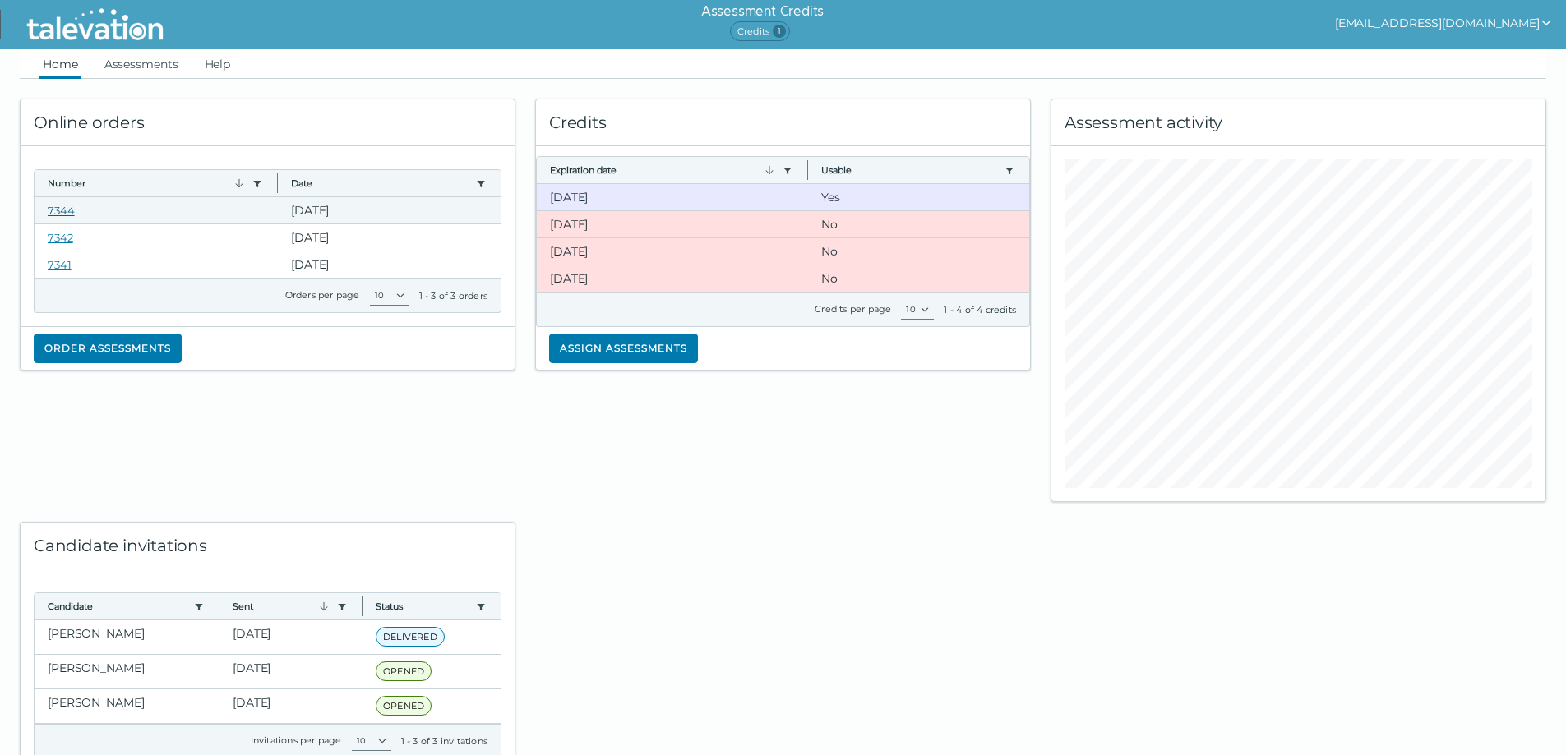
click at [59, 209] on link "7344" at bounding box center [61, 210] width 27 height 13
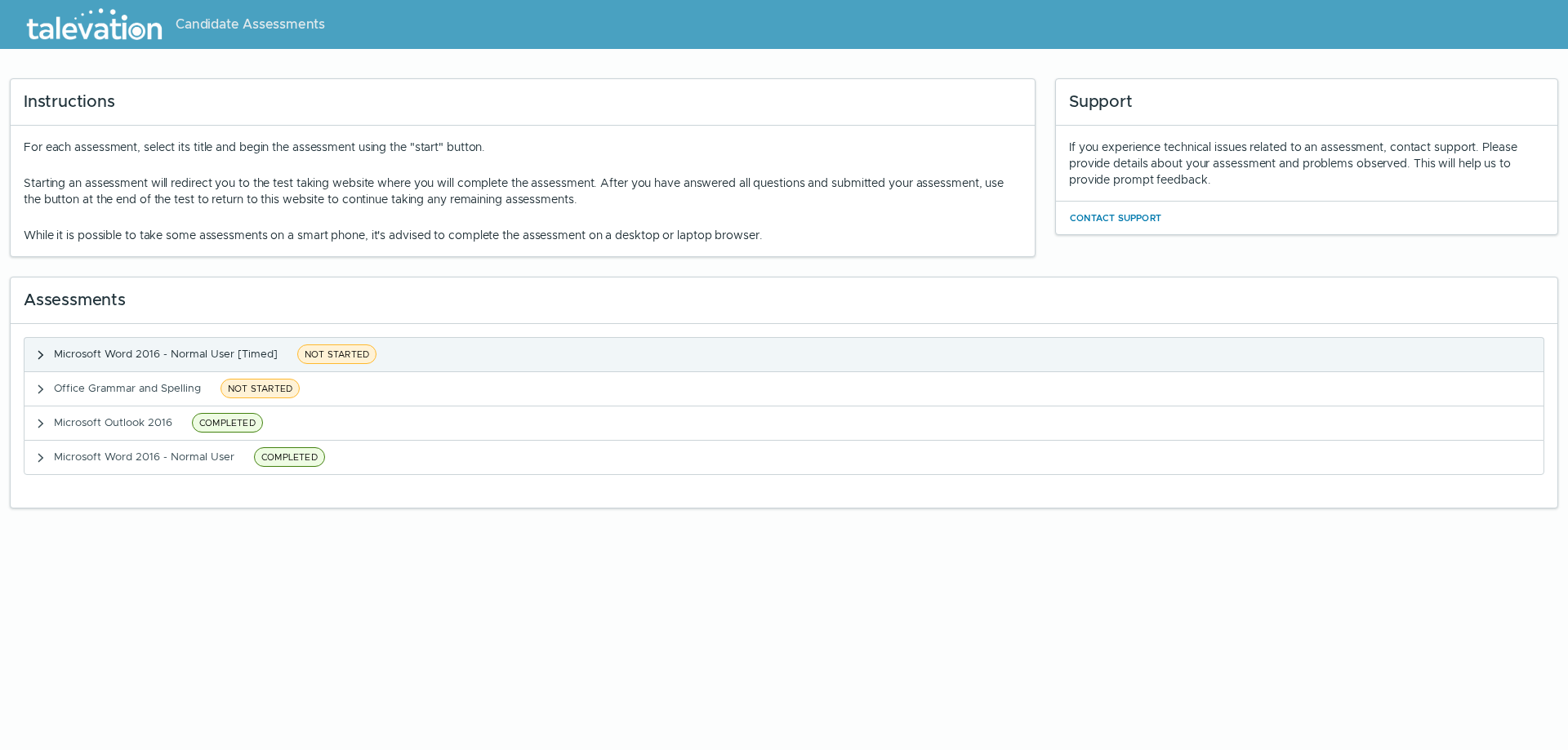
click at [326, 347] on span "NOT STARTED" at bounding box center [337, 355] width 79 height 20
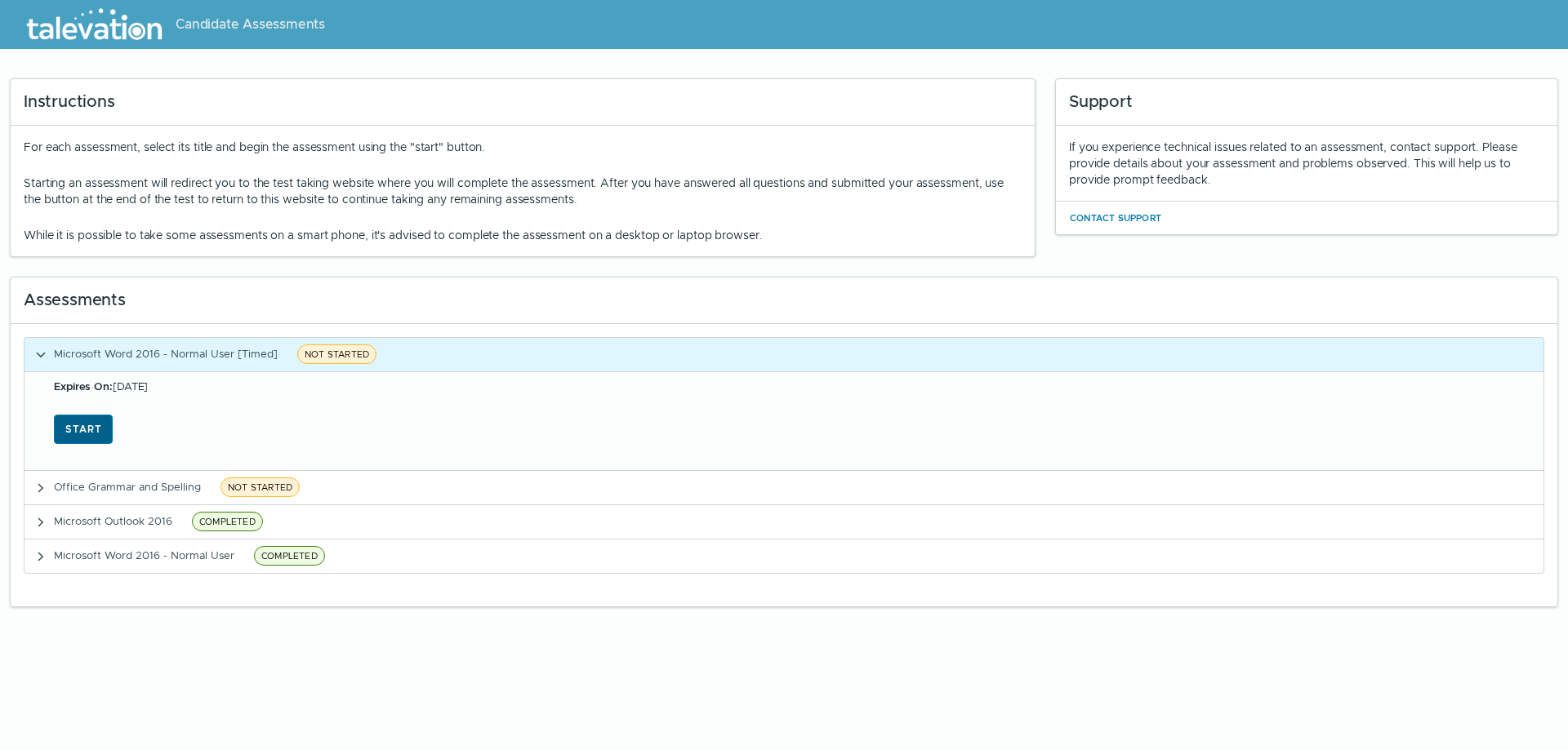
click at [96, 431] on button "Start" at bounding box center [82, 430] width 59 height 30
